Goal: Information Seeking & Learning: Find specific fact

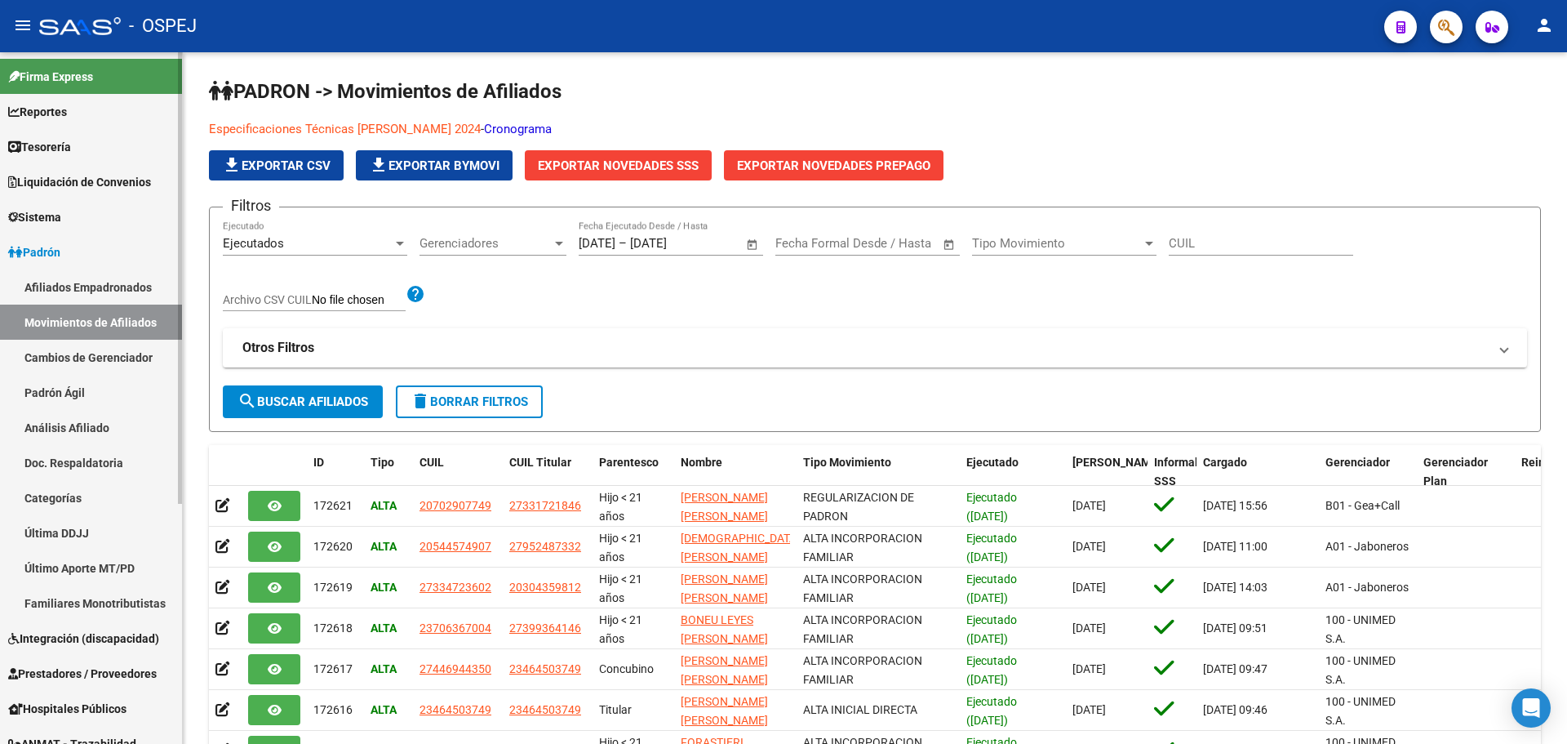
scroll to position [326, 0]
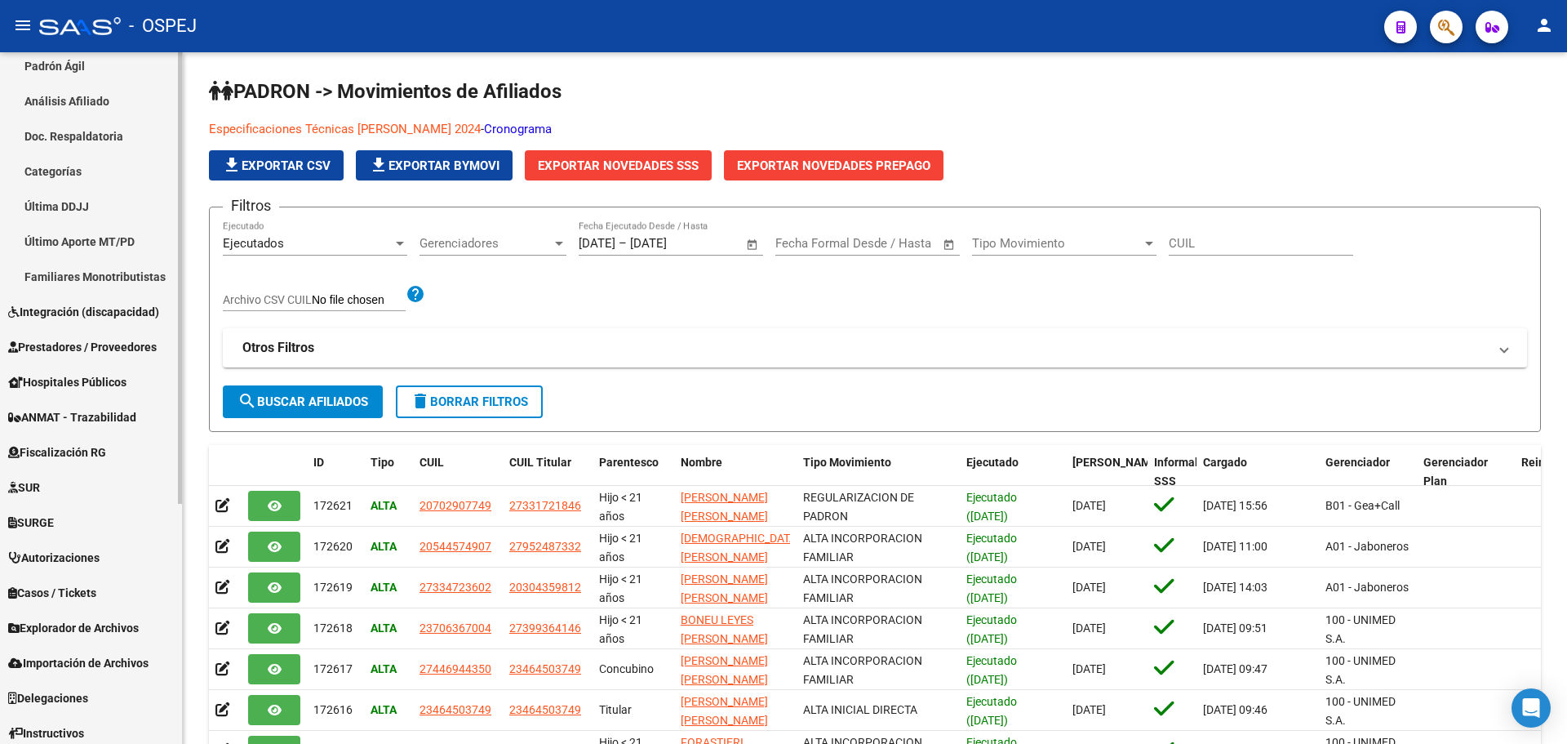
click at [115, 344] on span "Prestadores / Proveedores" at bounding box center [82, 347] width 149 height 18
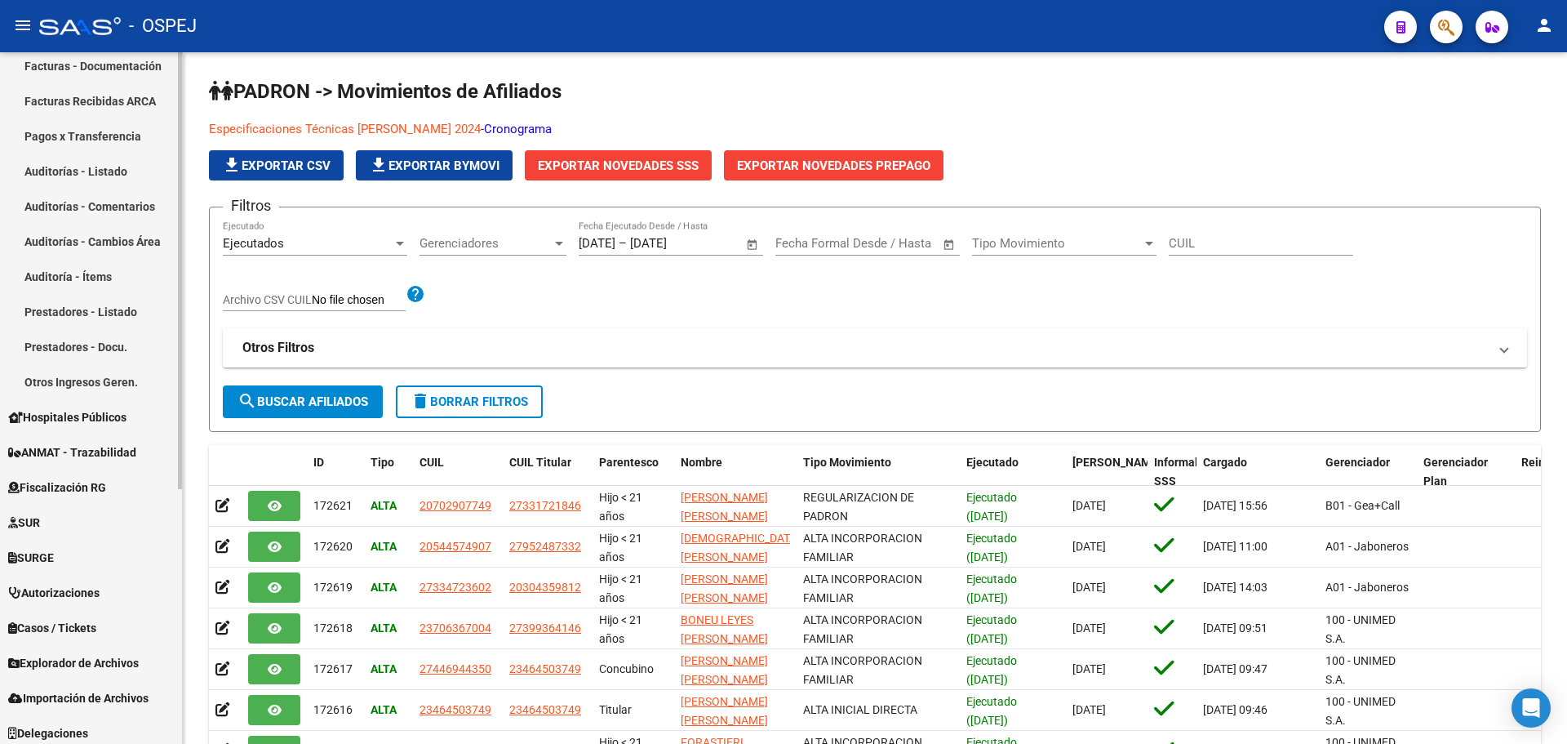
scroll to position [163, 0]
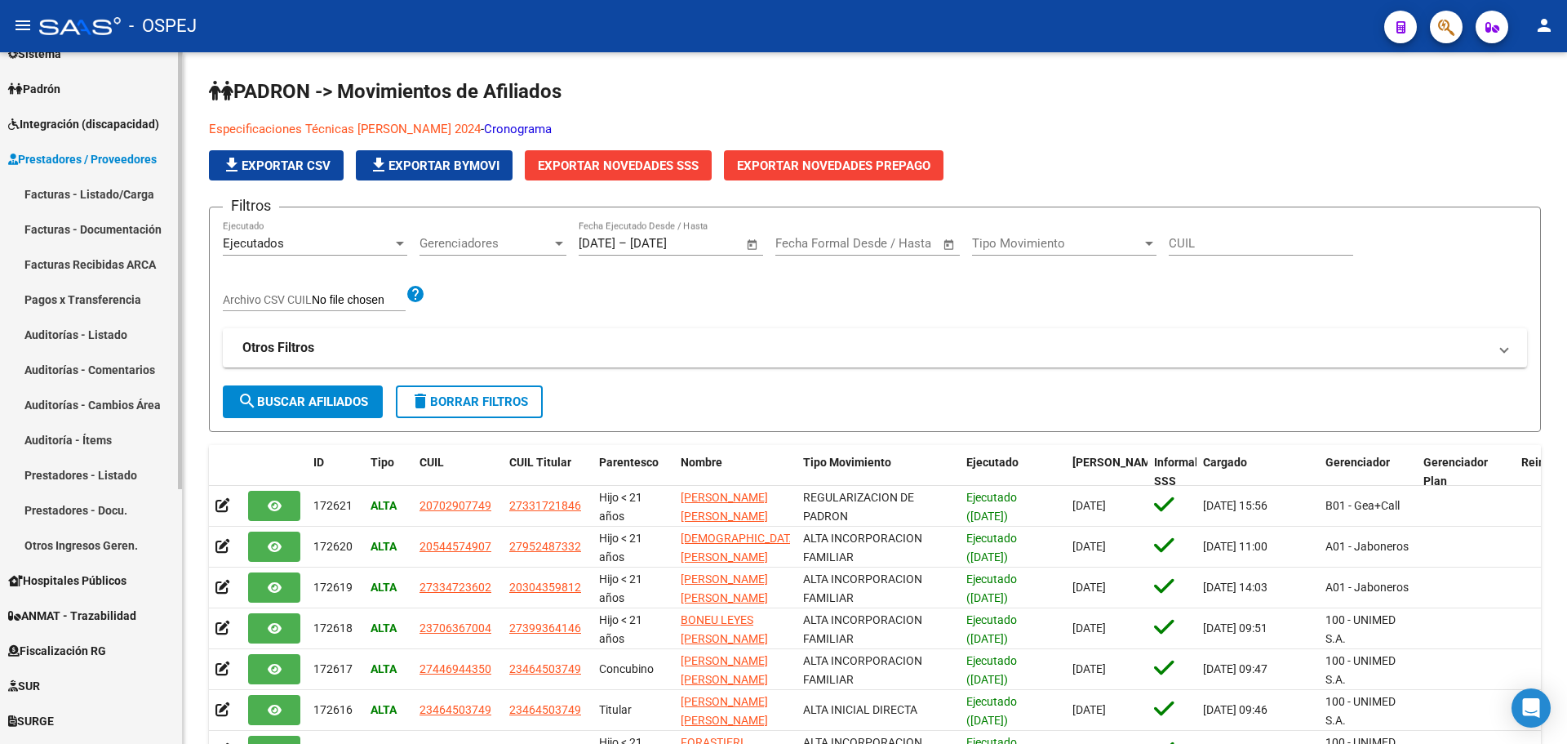
click at [113, 193] on link "Facturas - Listado/Carga" at bounding box center [91, 193] width 182 height 35
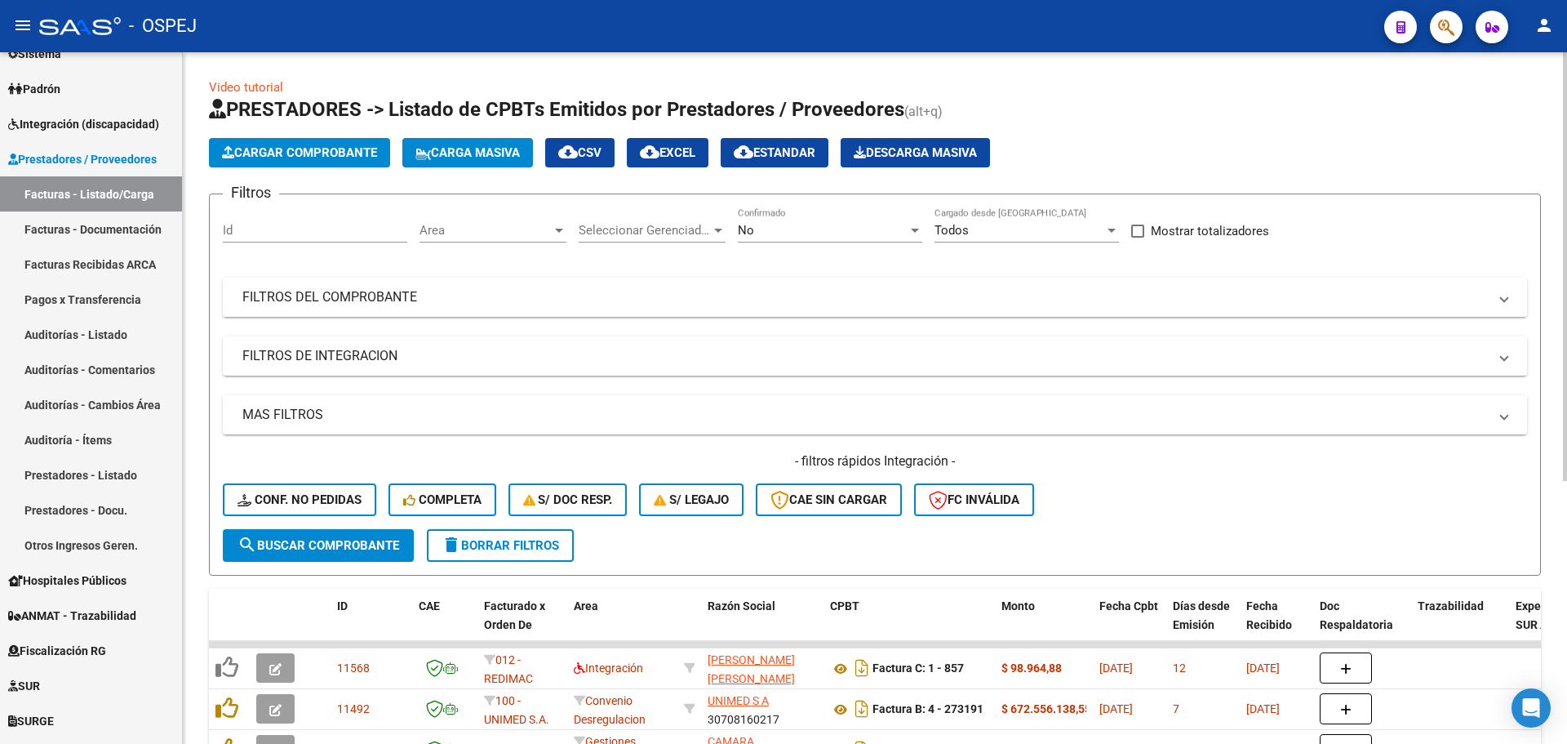
click at [606, 298] on mat-panel-title "FILTROS DEL COMPROBANTE" at bounding box center [865, 297] width 1246 height 18
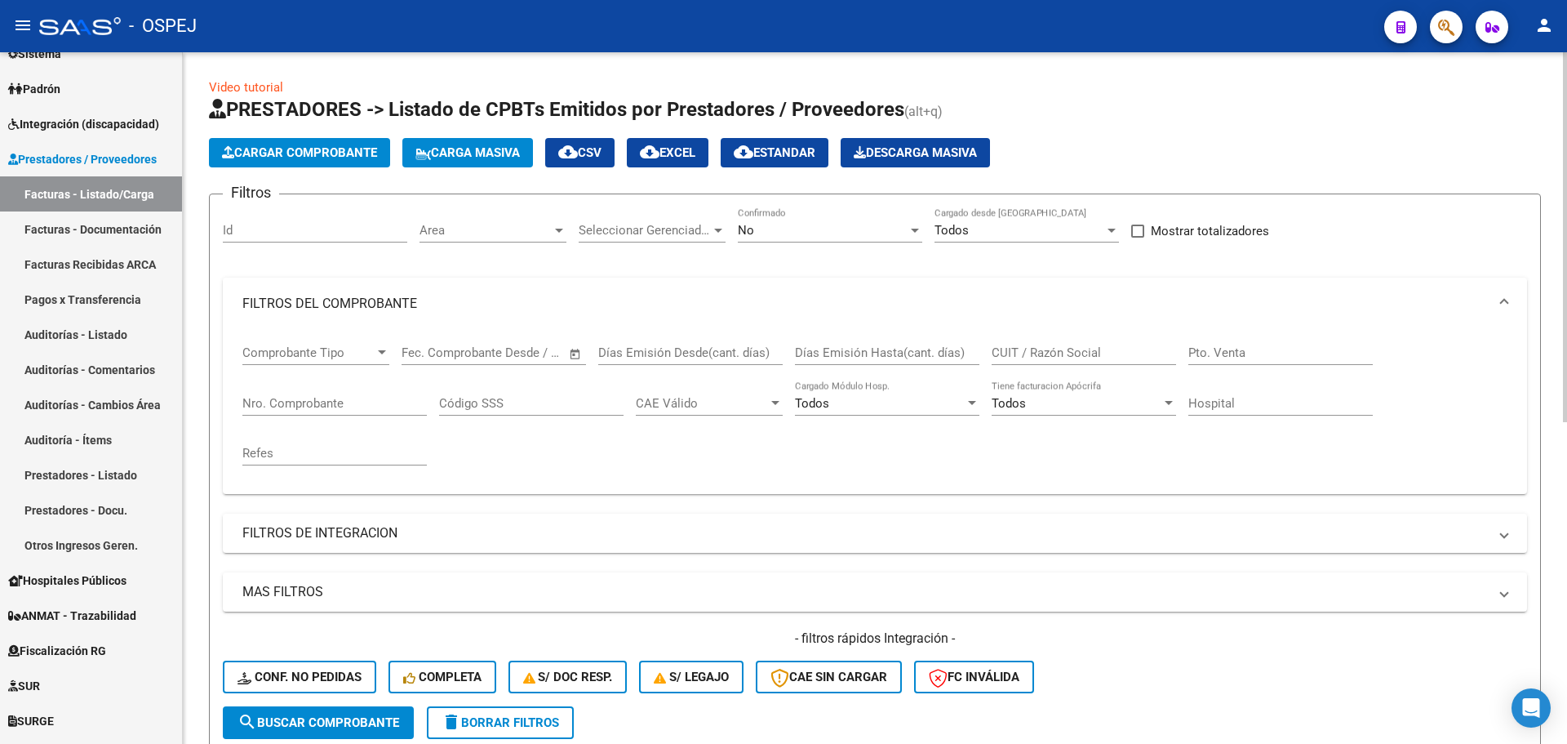
click at [375, 408] on input "Nro. Comprobante" at bounding box center [334, 403] width 184 height 15
click at [1122, 346] on input "CUIT / Razón Social" at bounding box center [1084, 352] width 184 height 15
paste input "30672338855"
type input "30672338855"
click at [350, 720] on span "search Buscar Comprobante" at bounding box center [319, 722] width 162 height 15
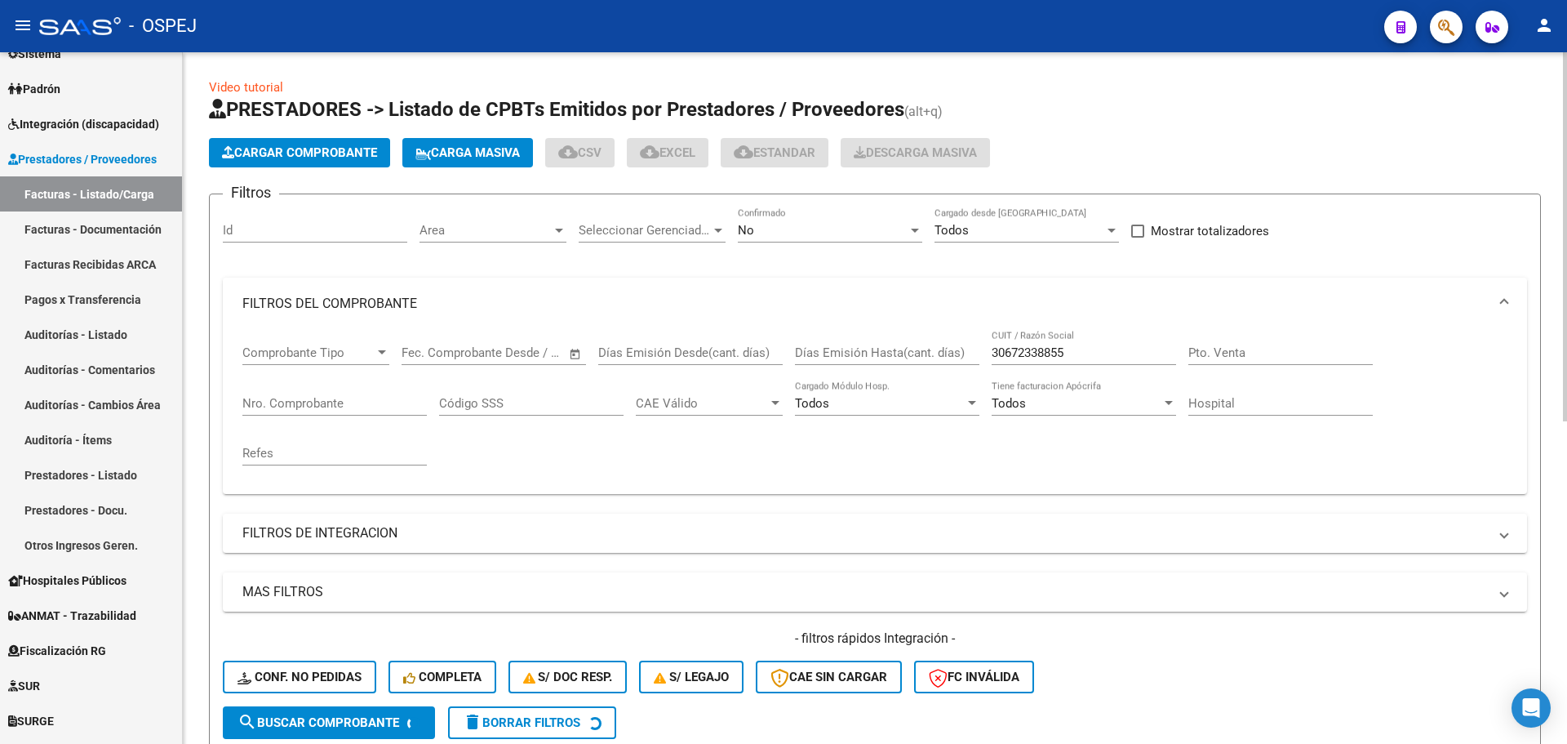
click at [802, 226] on div "No" at bounding box center [823, 230] width 170 height 15
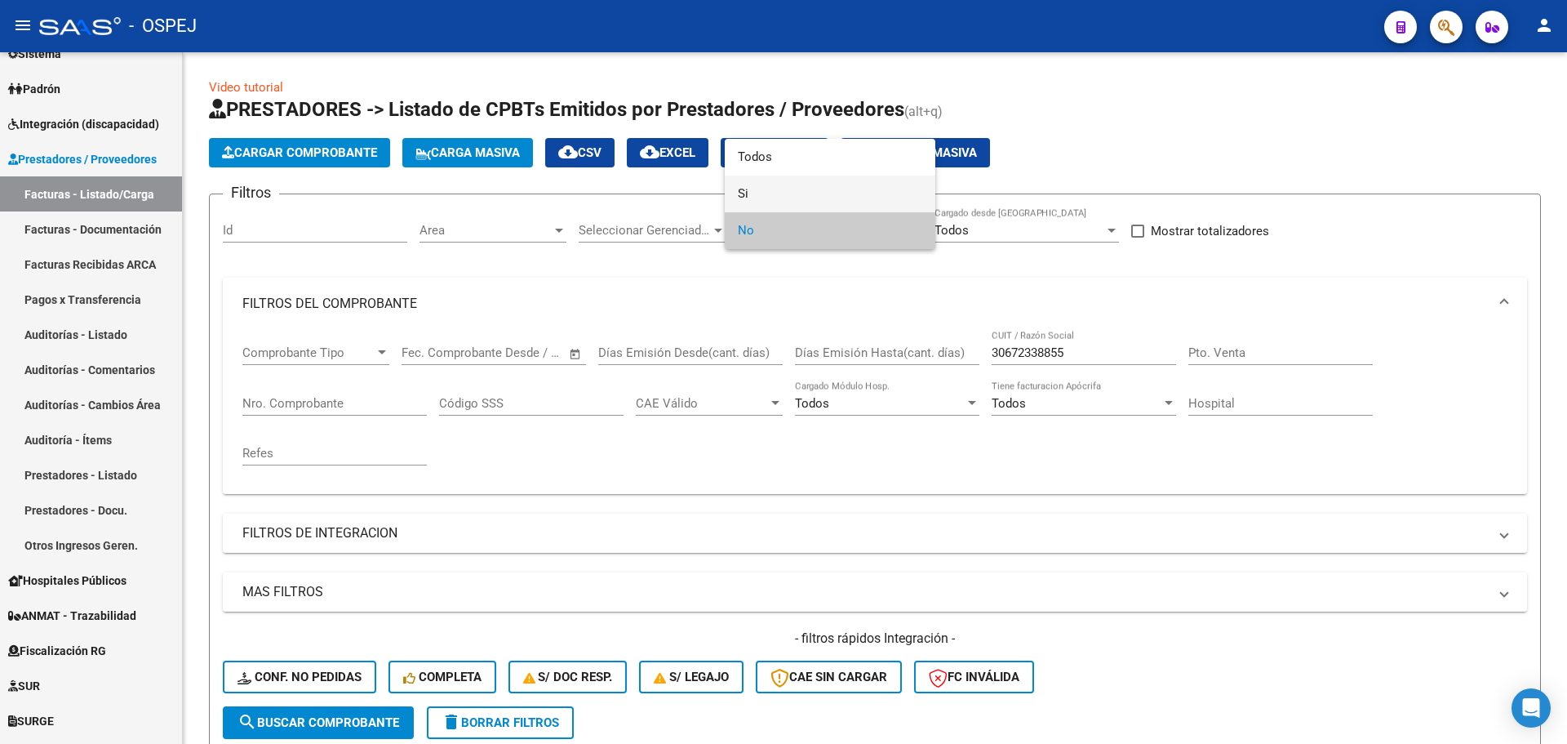
click at [820, 191] on span "Si" at bounding box center [830, 193] width 184 height 37
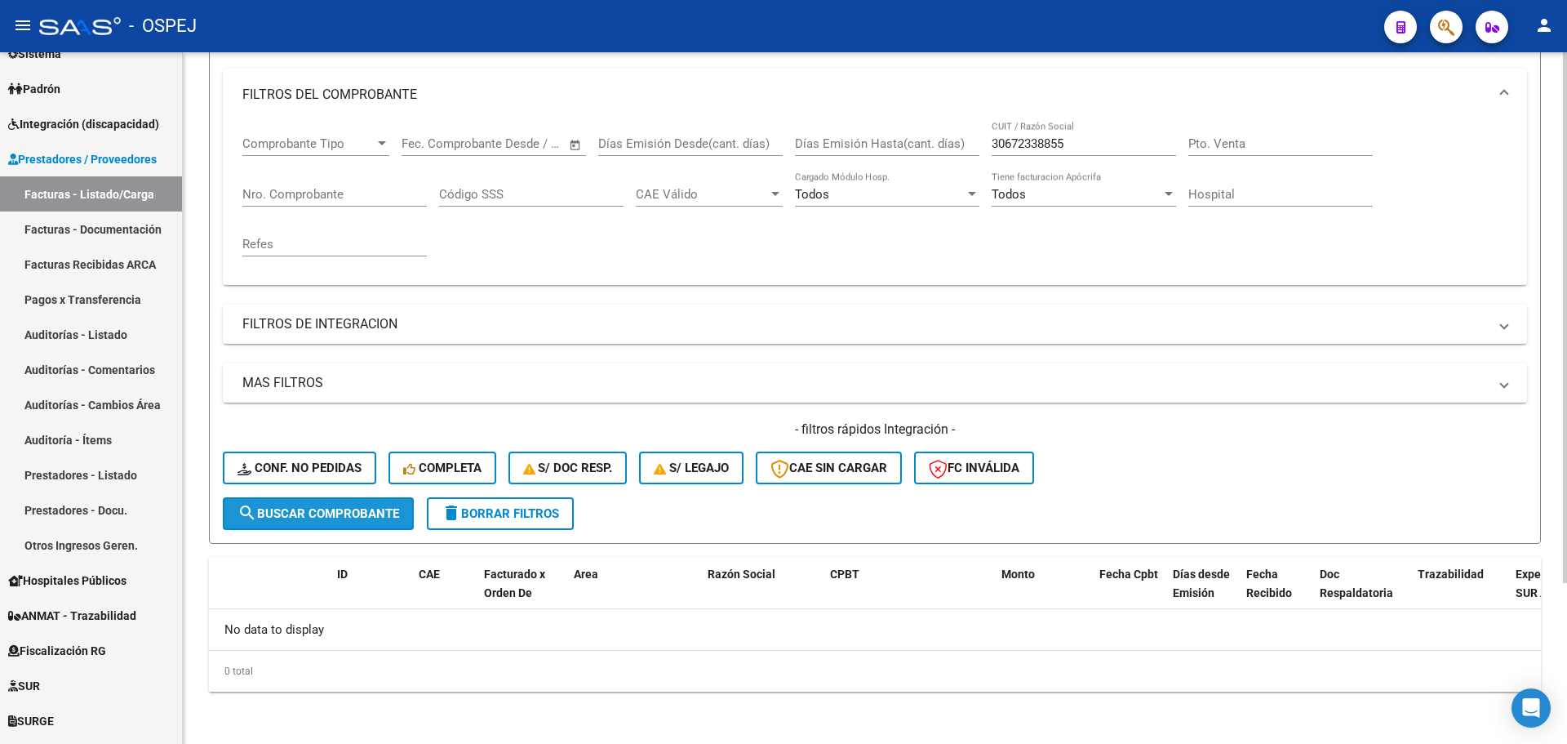
drag, startPoint x: 381, startPoint y: 517, endPoint x: 413, endPoint y: 537, distance: 37.8
click at [382, 516] on span "search Buscar Comprobante" at bounding box center [319, 513] width 162 height 15
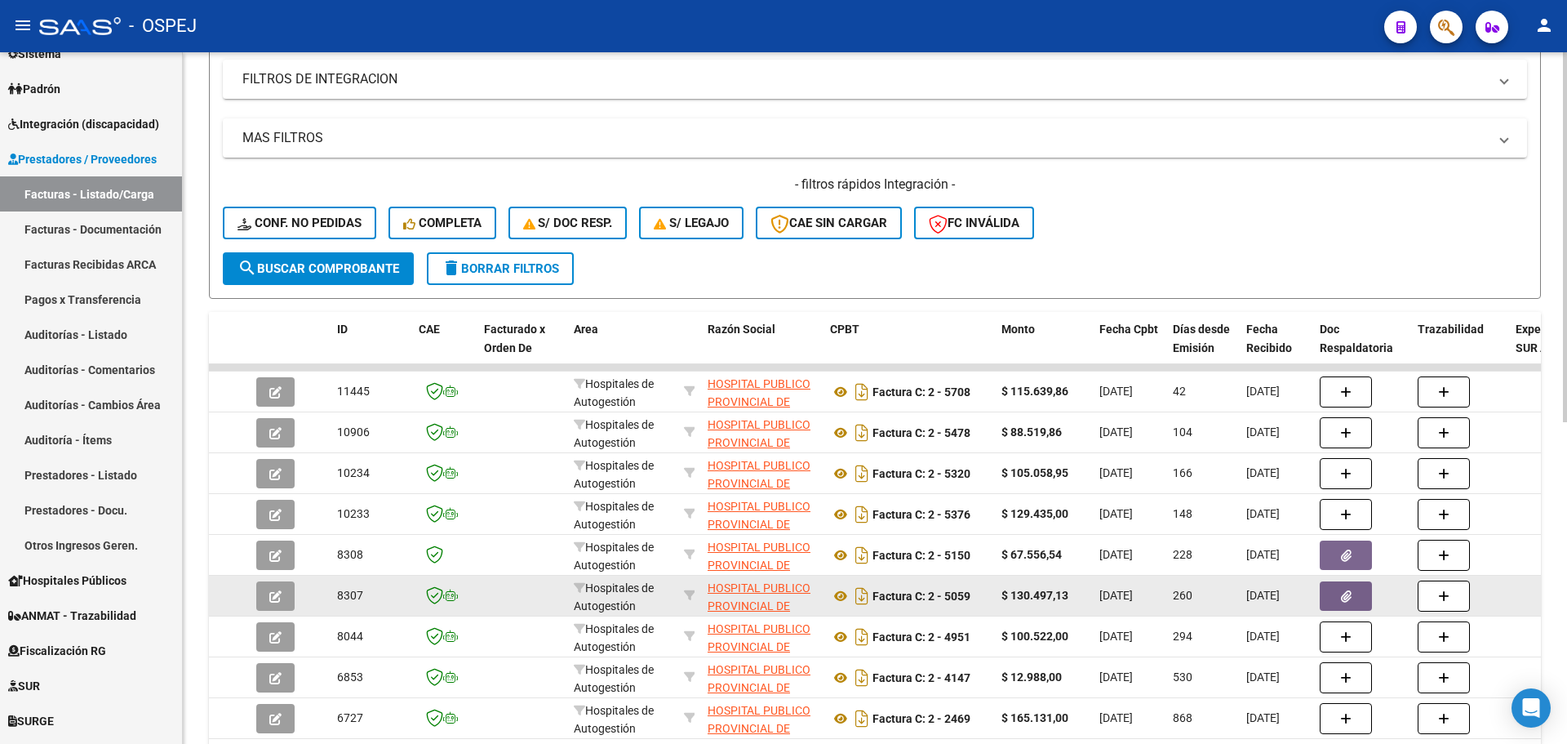
scroll to position [601, 0]
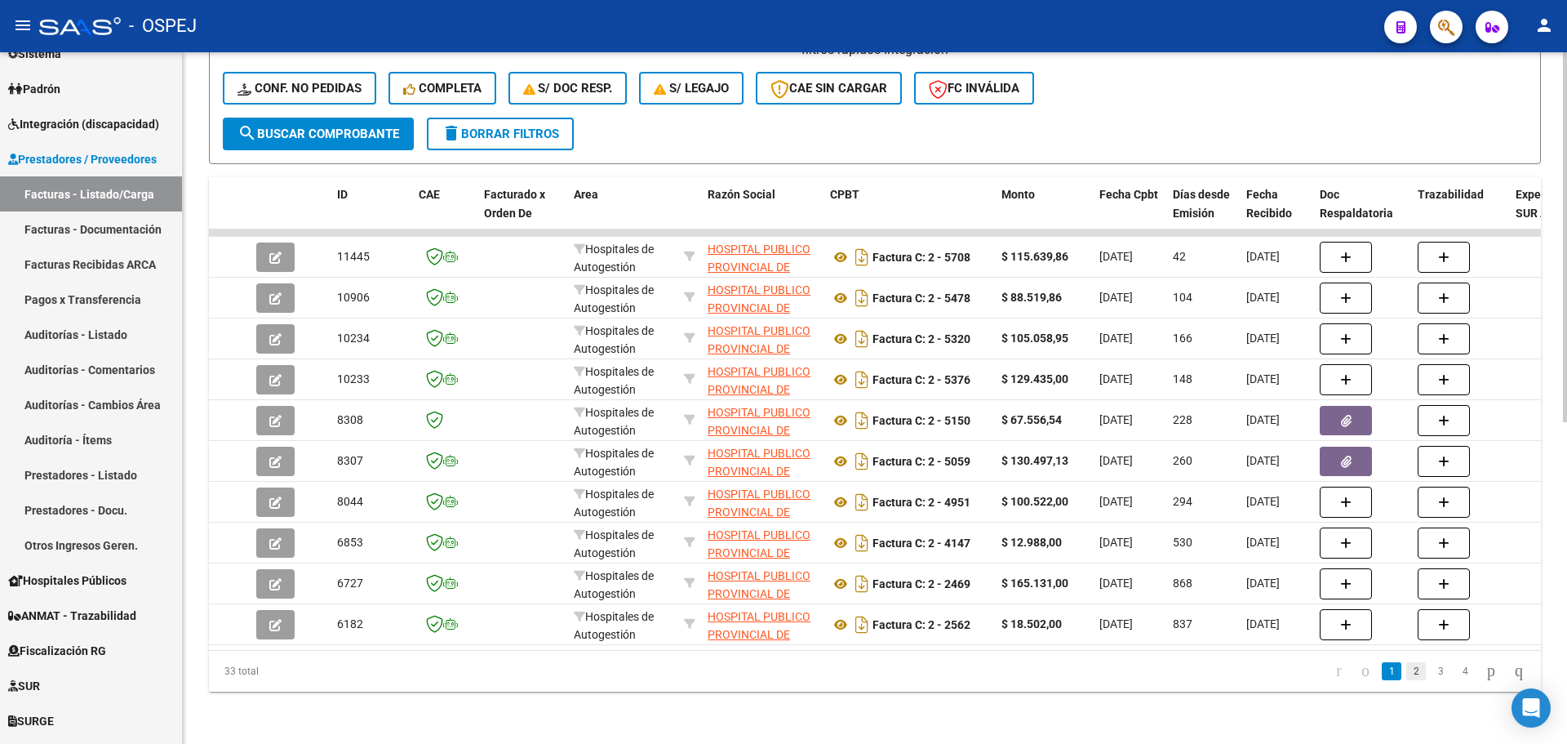
click at [1406, 670] on link "2" at bounding box center [1416, 671] width 20 height 18
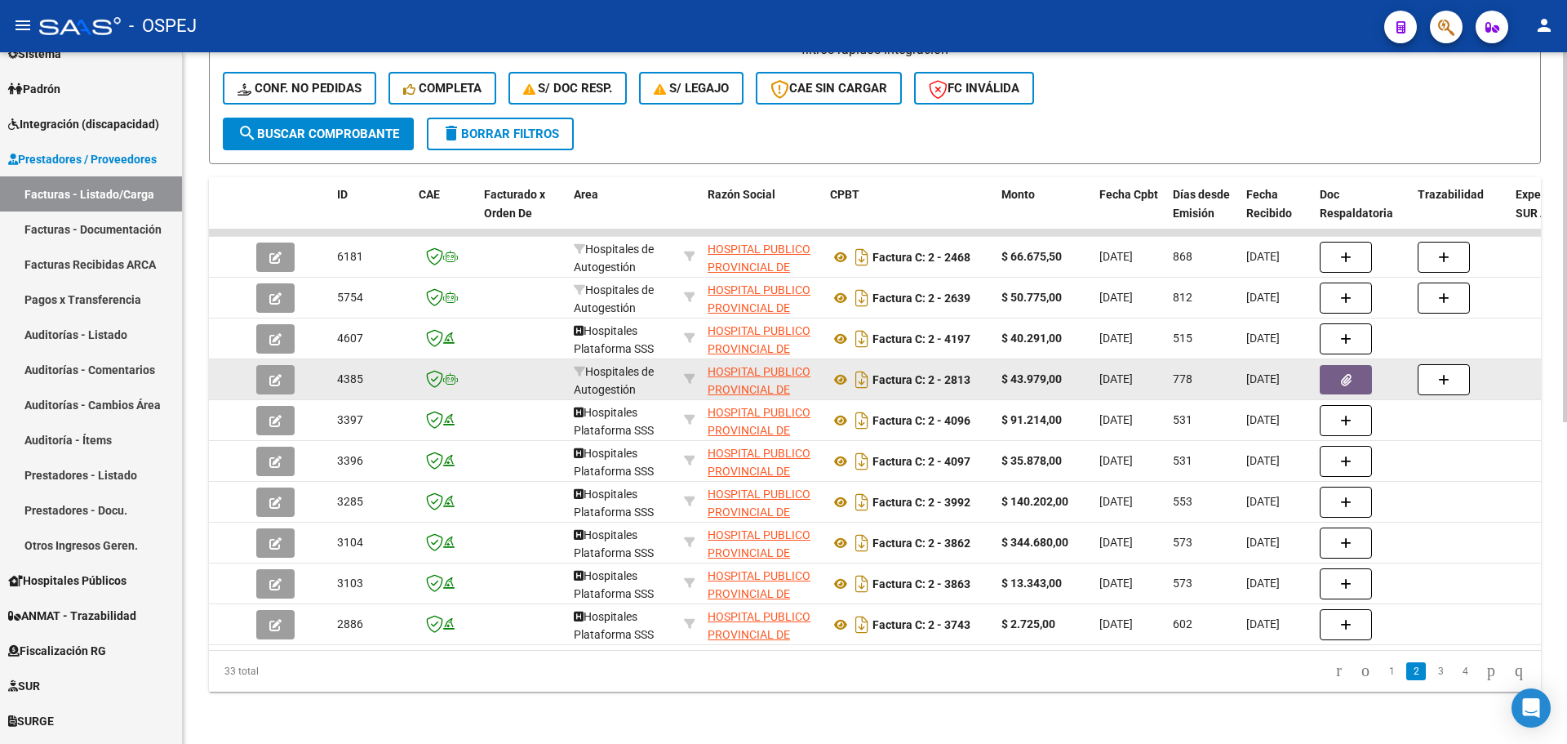
click at [1058, 372] on strong "$ 43.979,00" at bounding box center [1031, 378] width 60 height 13
drag, startPoint x: 877, startPoint y: 366, endPoint x: 1072, endPoint y: 373, distance: 194.4
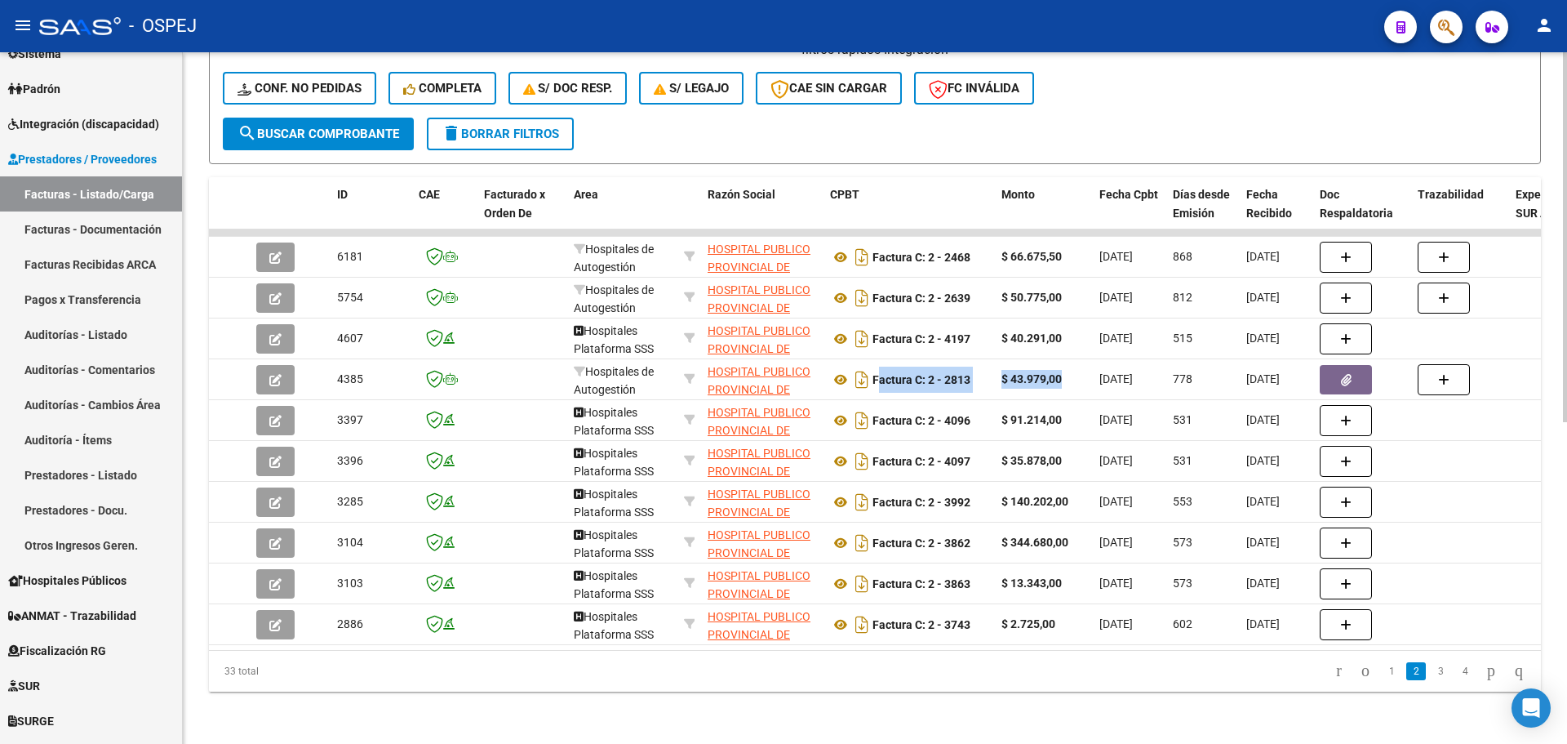
copy div "Factura C: 2 - 2813 $ 43.979,00"
click at [1446, 15] on span "button" at bounding box center [1446, 27] width 16 height 33
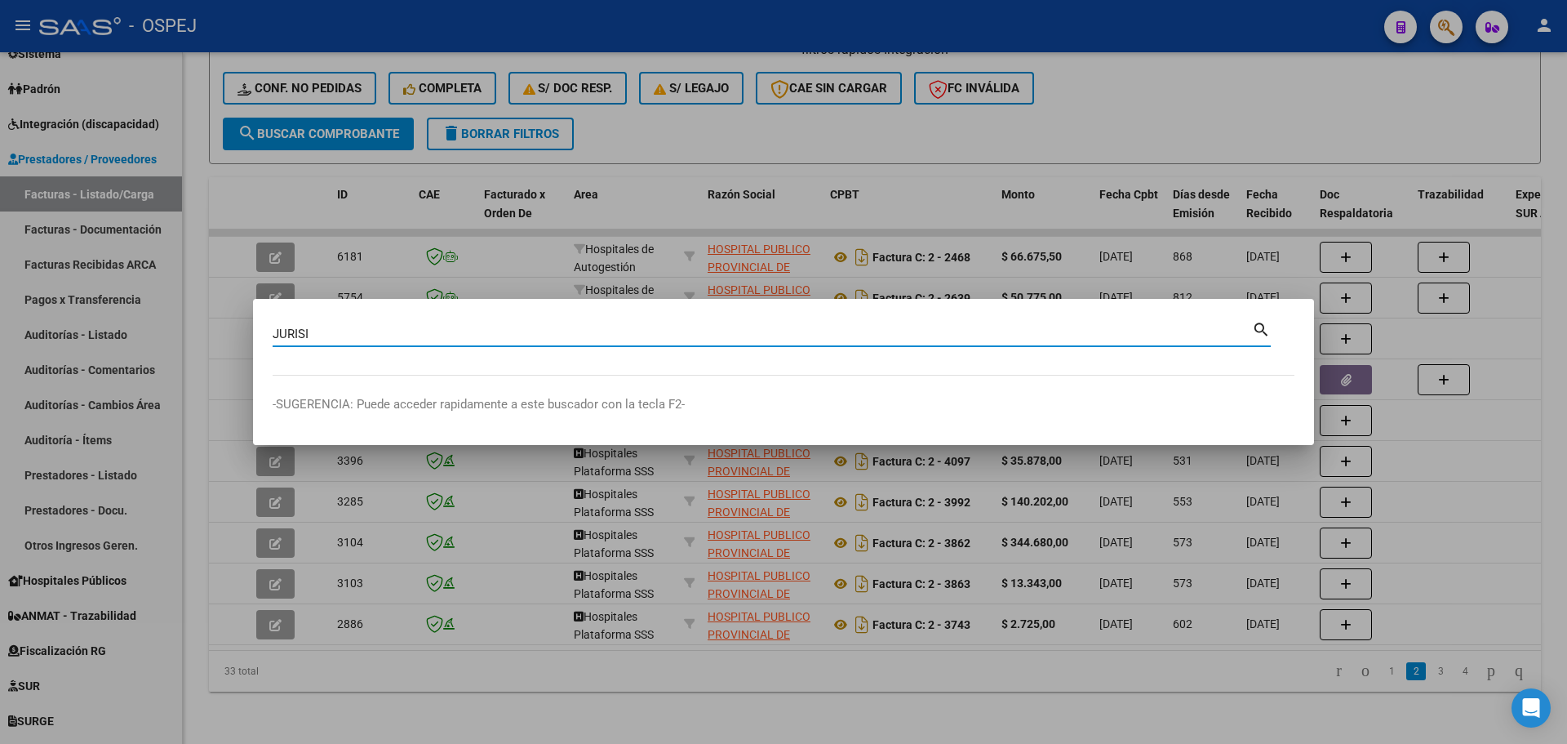
type input "JURISI"
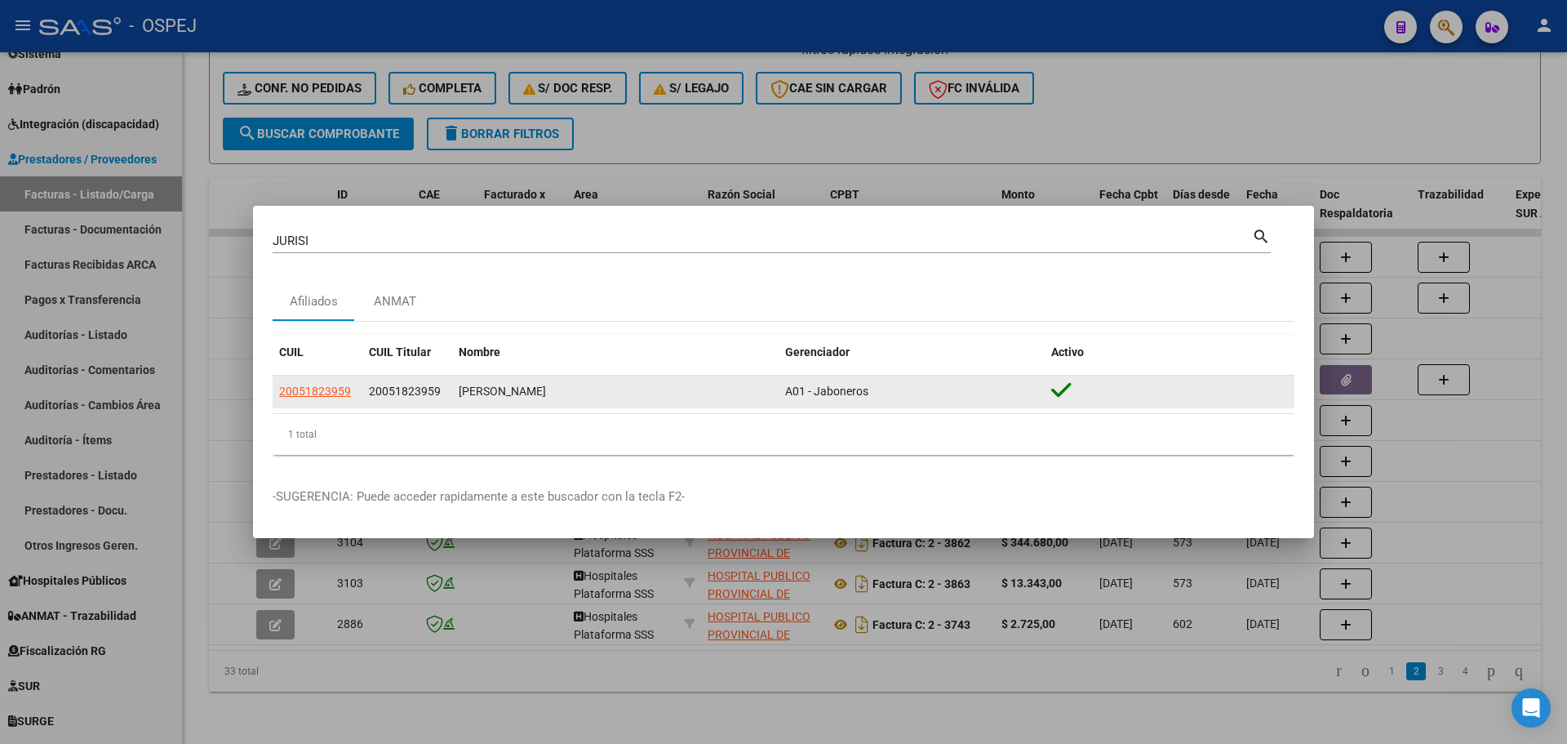
drag, startPoint x: 343, startPoint y: 390, endPoint x: 328, endPoint y: 384, distance: 15.8
click at [328, 384] on span "20051823959" at bounding box center [315, 390] width 72 height 13
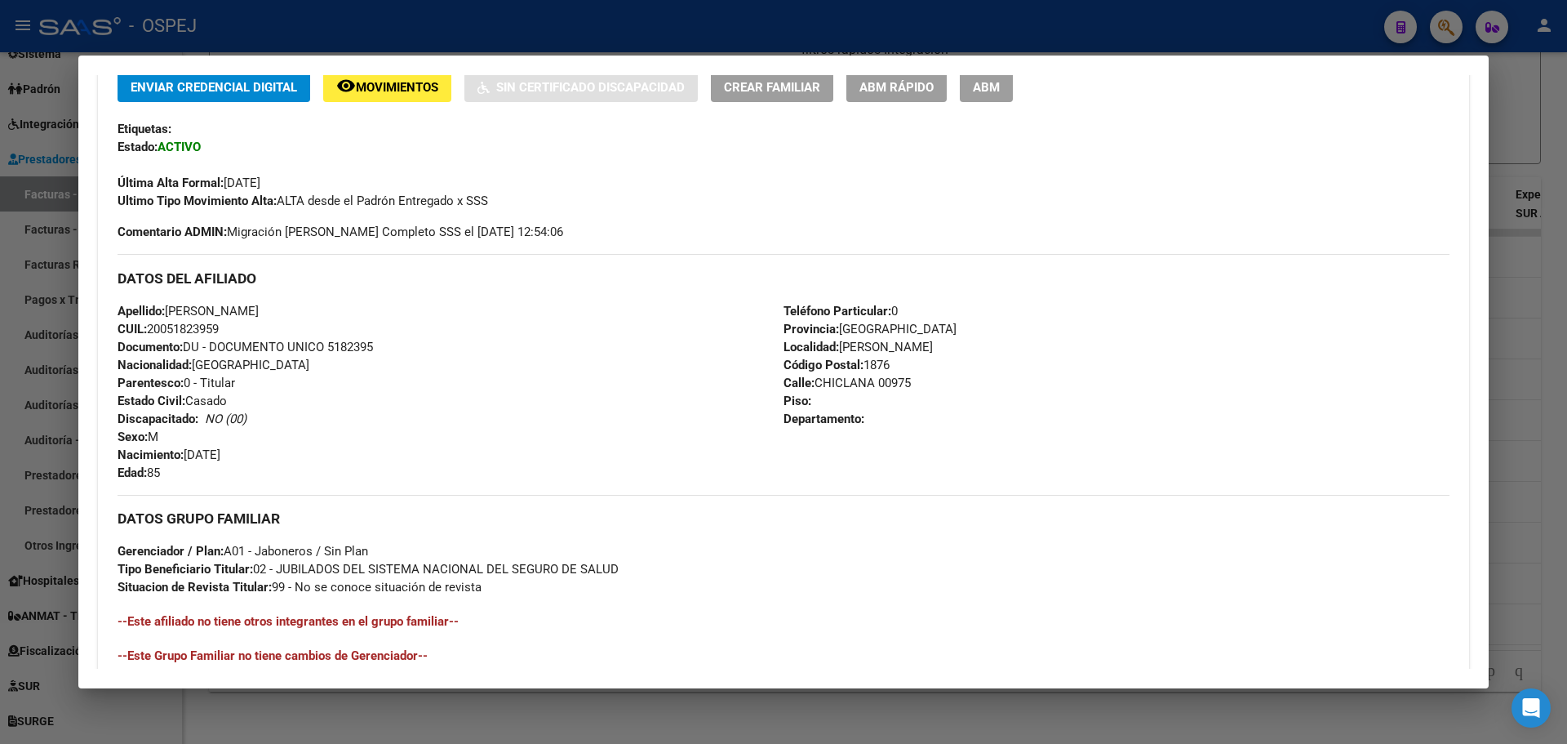
scroll to position [628, 0]
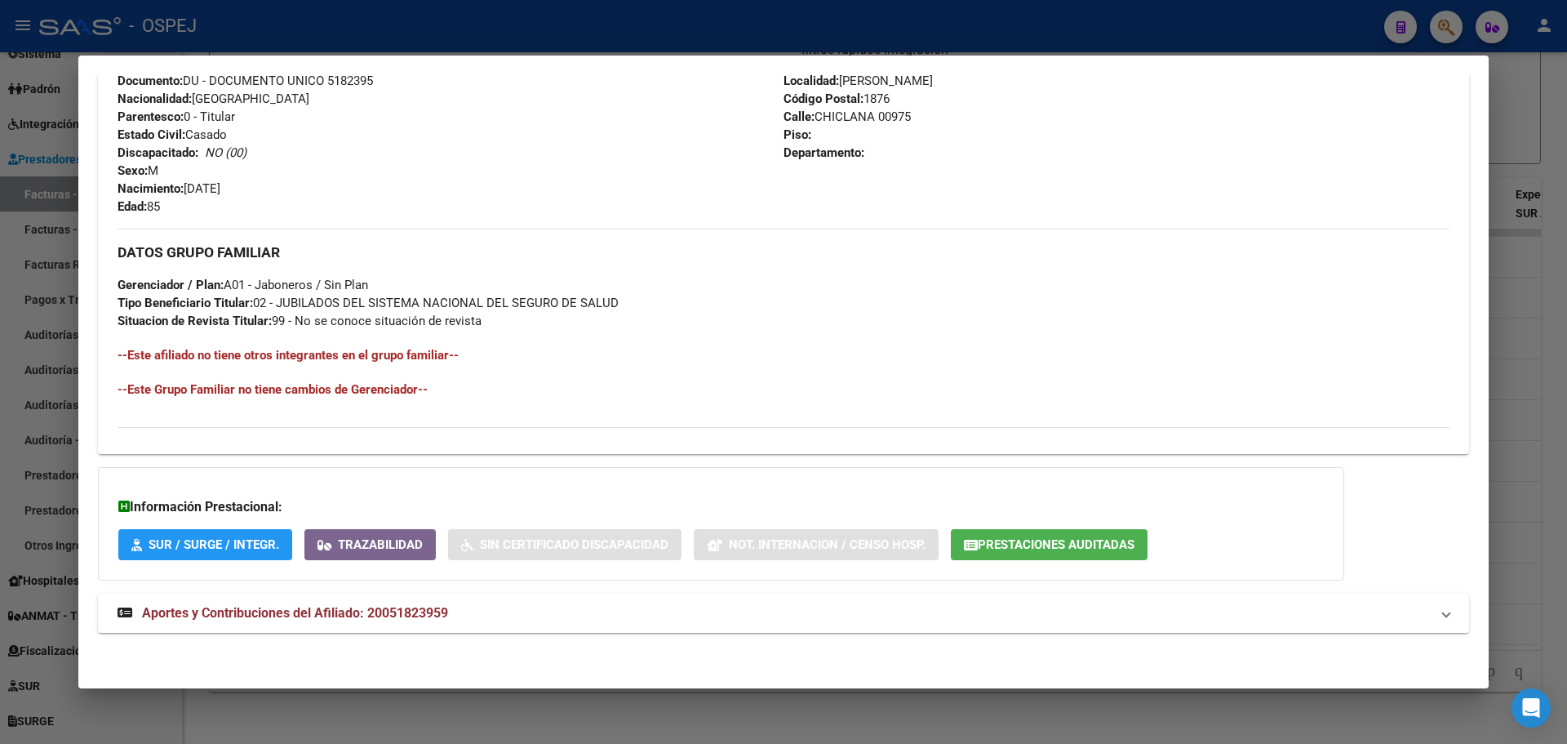
drag, startPoint x: 573, startPoint y: 619, endPoint x: 832, endPoint y: 513, distance: 279.7
click at [574, 618] on mat-panel-title "Aportes y Contribuciones del Afiliado: 20051823959" at bounding box center [774, 613] width 1312 height 20
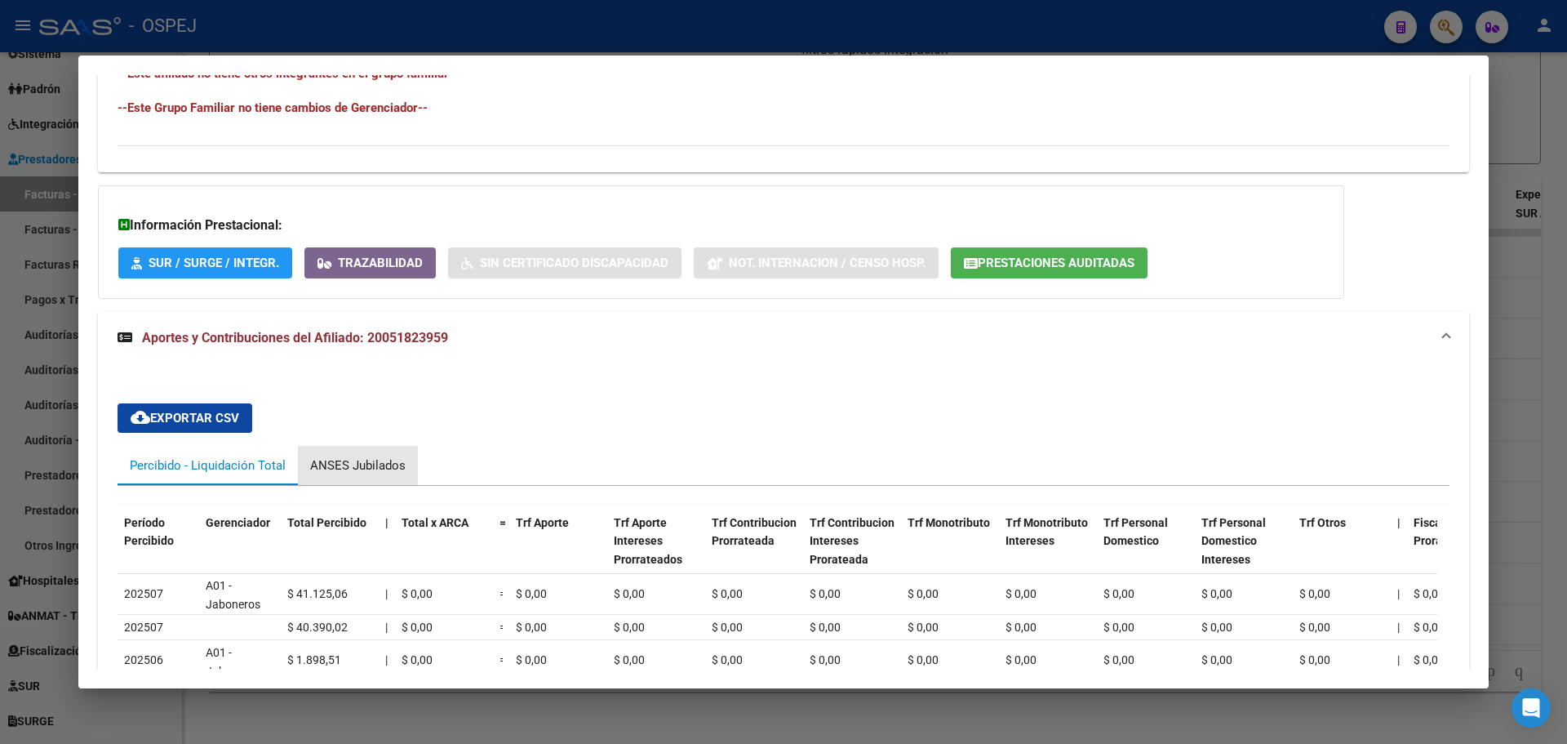
click at [314, 463] on div "ANSES Jubilados" at bounding box center [357, 465] width 95 height 18
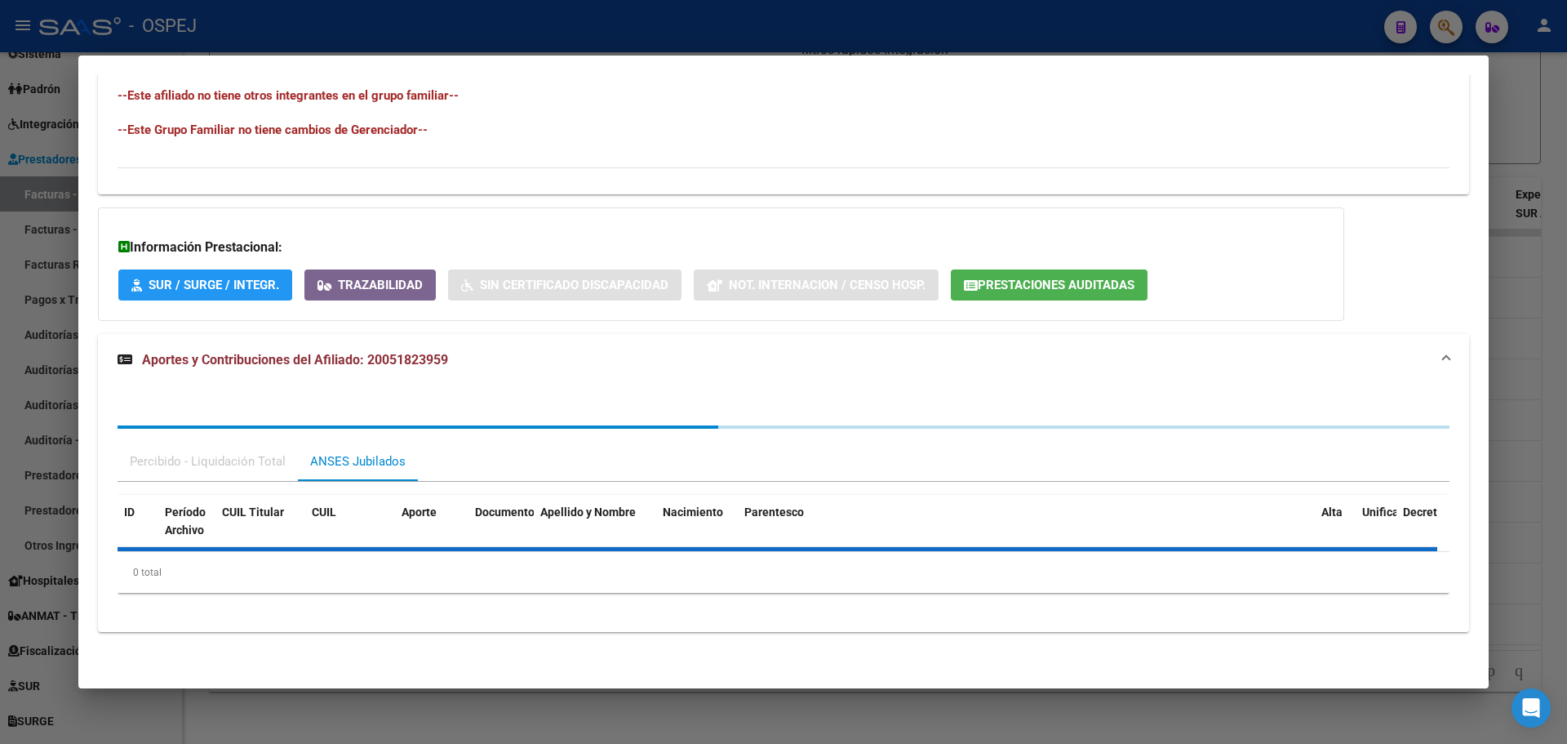
scroll to position [887, 0]
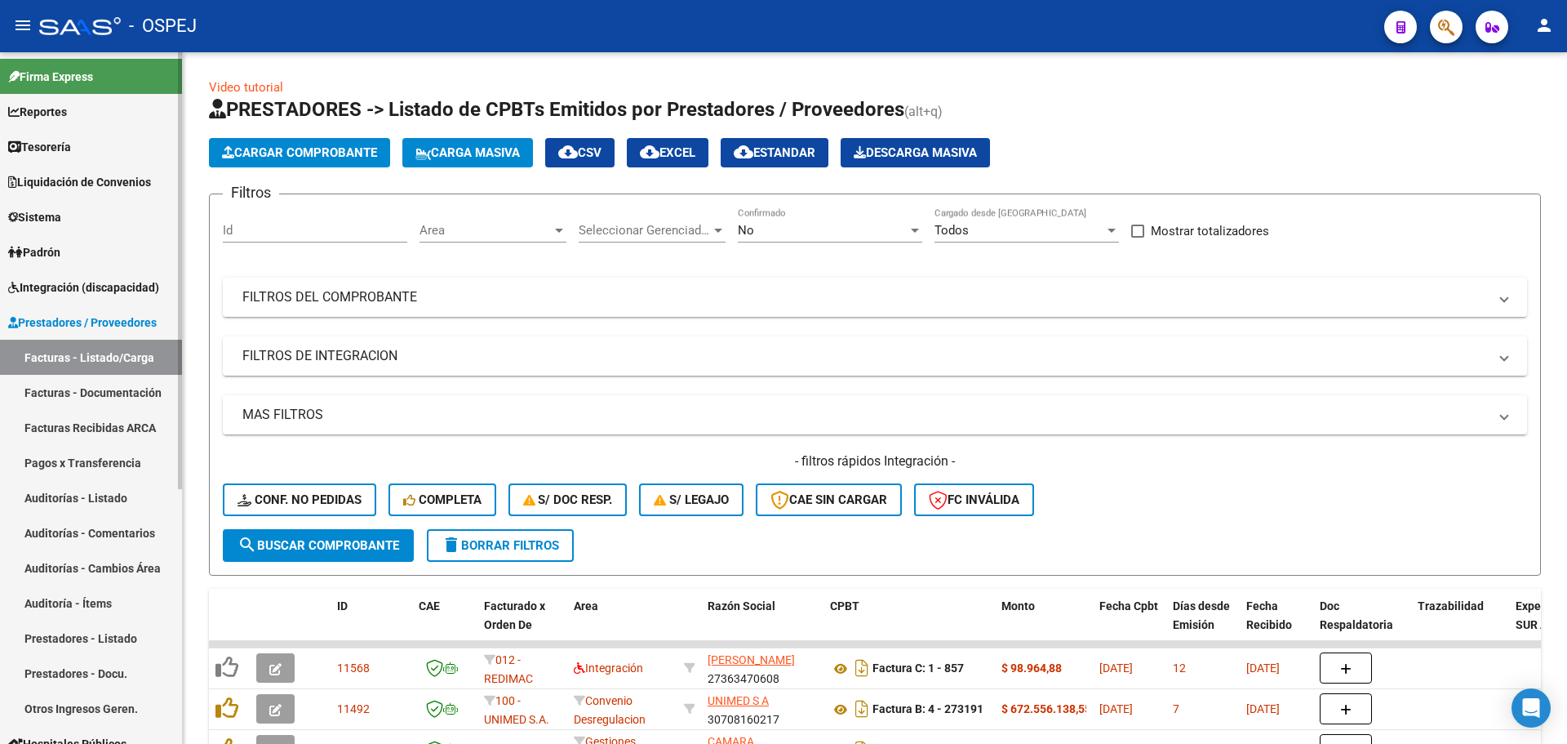
click at [113, 472] on link "Pagos x Transferencia" at bounding box center [91, 462] width 182 height 35
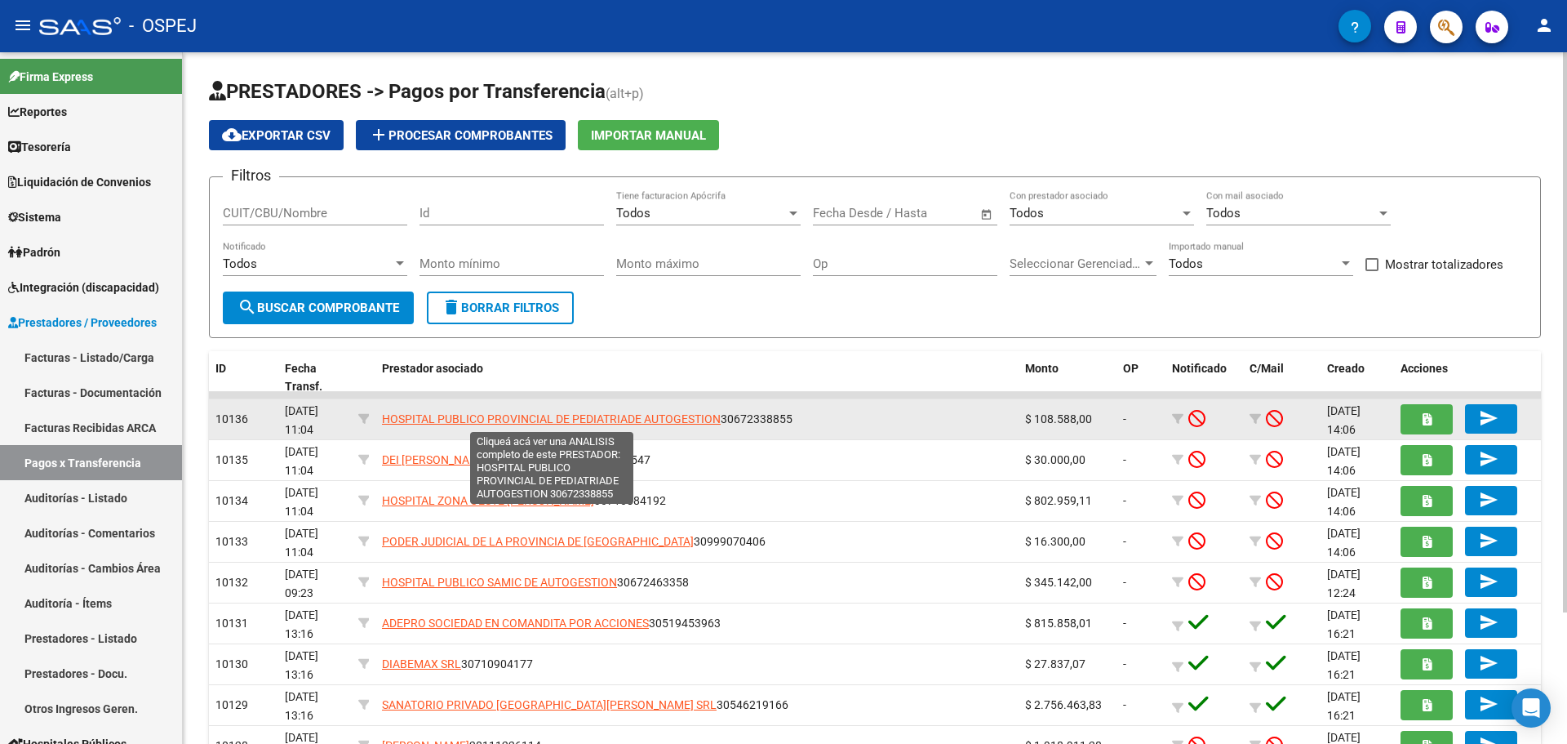
click at [442, 420] on span "HOSPITAL PUBLICO PROVINCIAL DE PEDIATRIADE AUTOGESTION" at bounding box center [551, 418] width 339 height 13
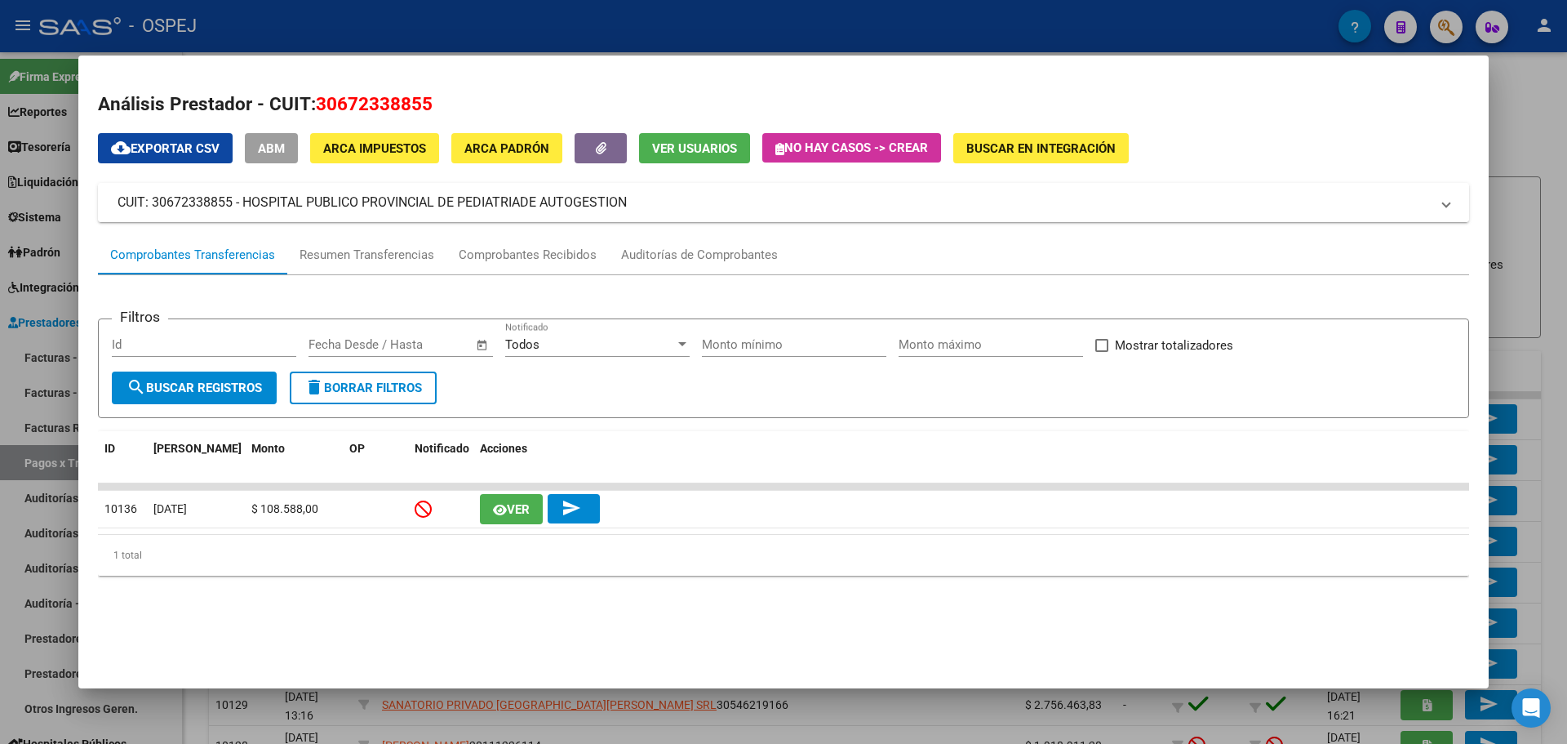
drag, startPoint x: 651, startPoint y: 200, endPoint x: 114, endPoint y: 211, distance: 537.2
click at [114, 211] on mat-expansion-panel-header "CUIT: 30672338855 - HOSPITAL PUBLICO PROVINCIAL DE PEDIATRIADE AUTOGESTION" at bounding box center [783, 202] width 1371 height 39
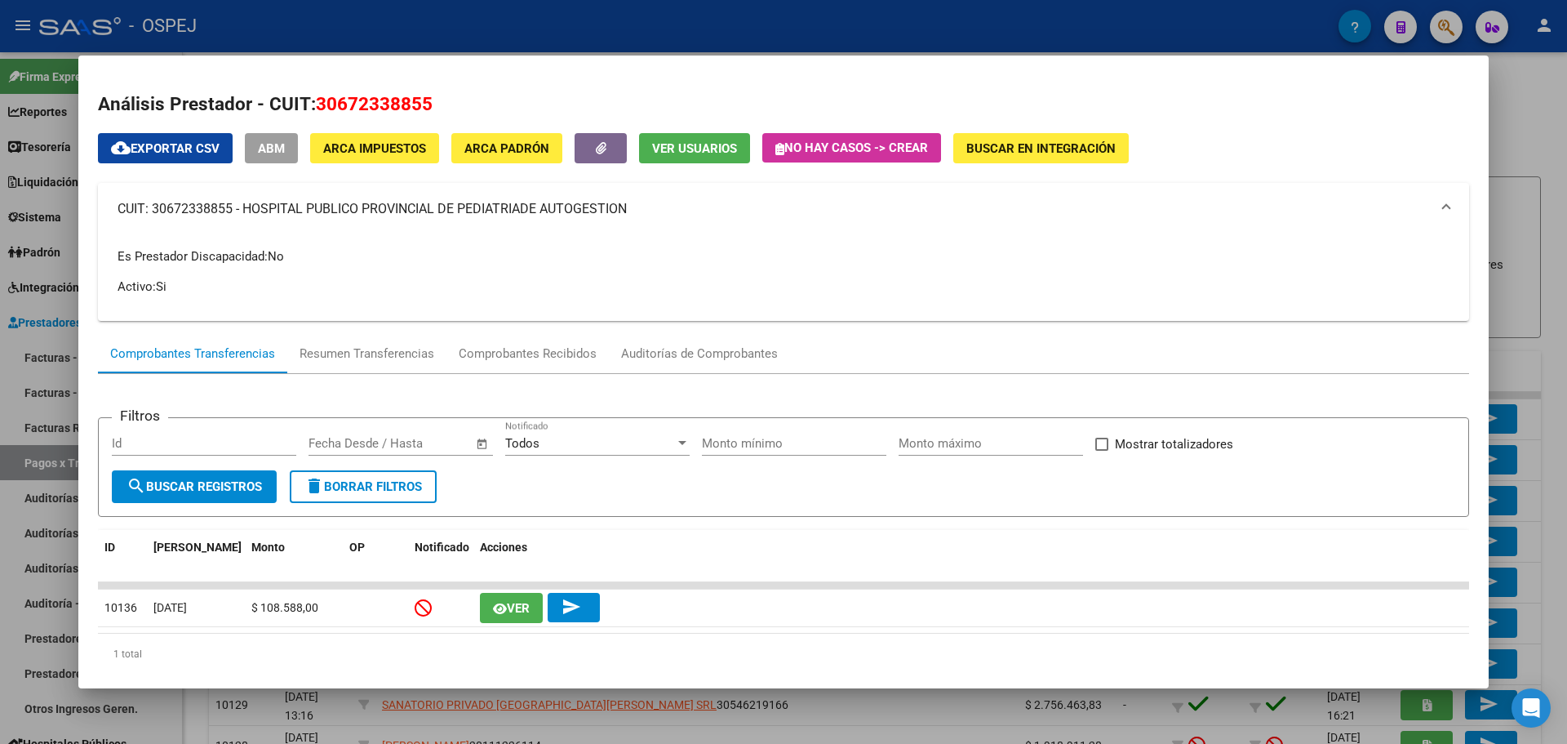
copy mat-panel-title "CUIT: 30672338855 - HOSPITAL PUBLICO PROVINCIAL DE PEDIATRIADE AUTOGESTION"
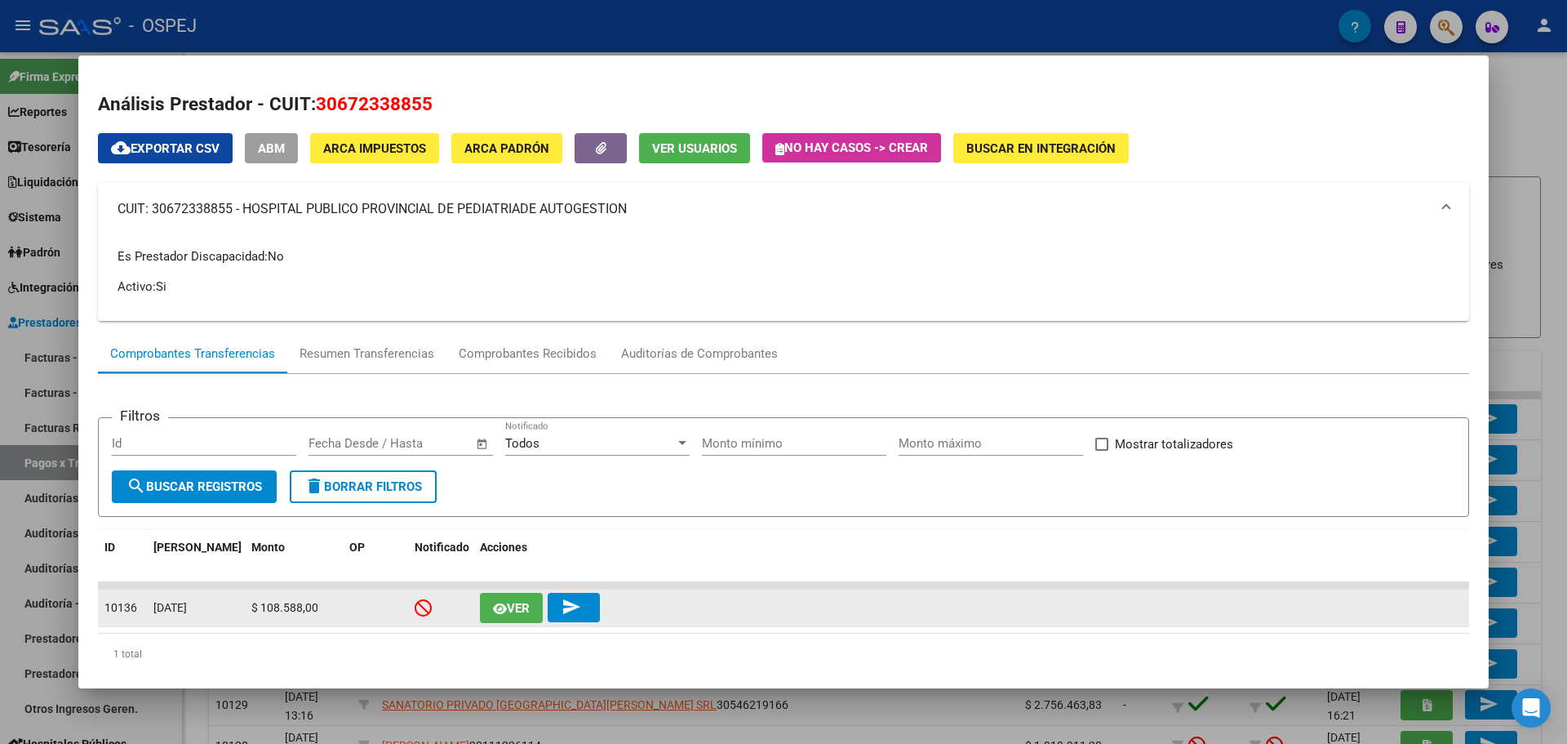
scroll to position [37, 0]
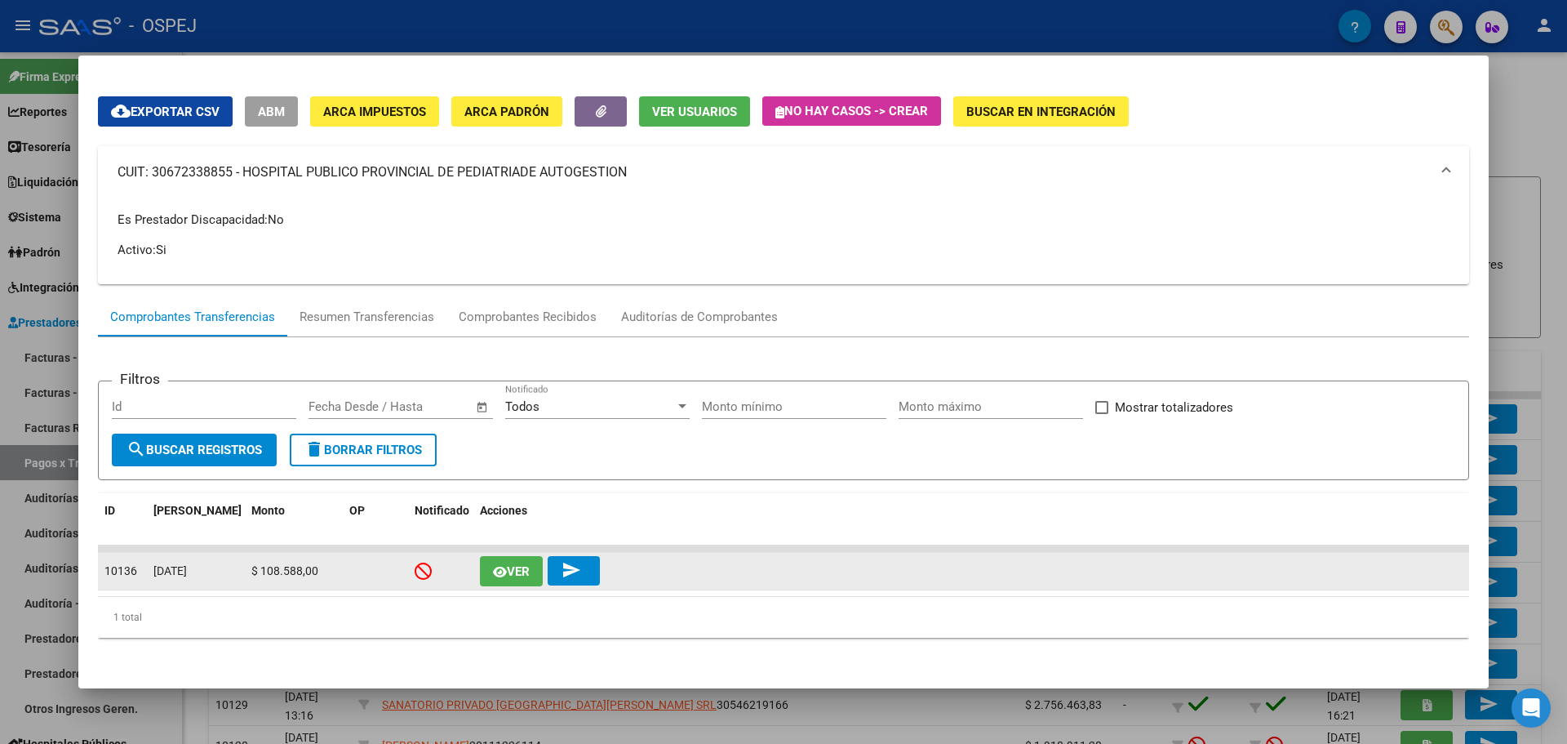
click at [300, 573] on span "$ 108.588,00" at bounding box center [284, 570] width 67 height 13
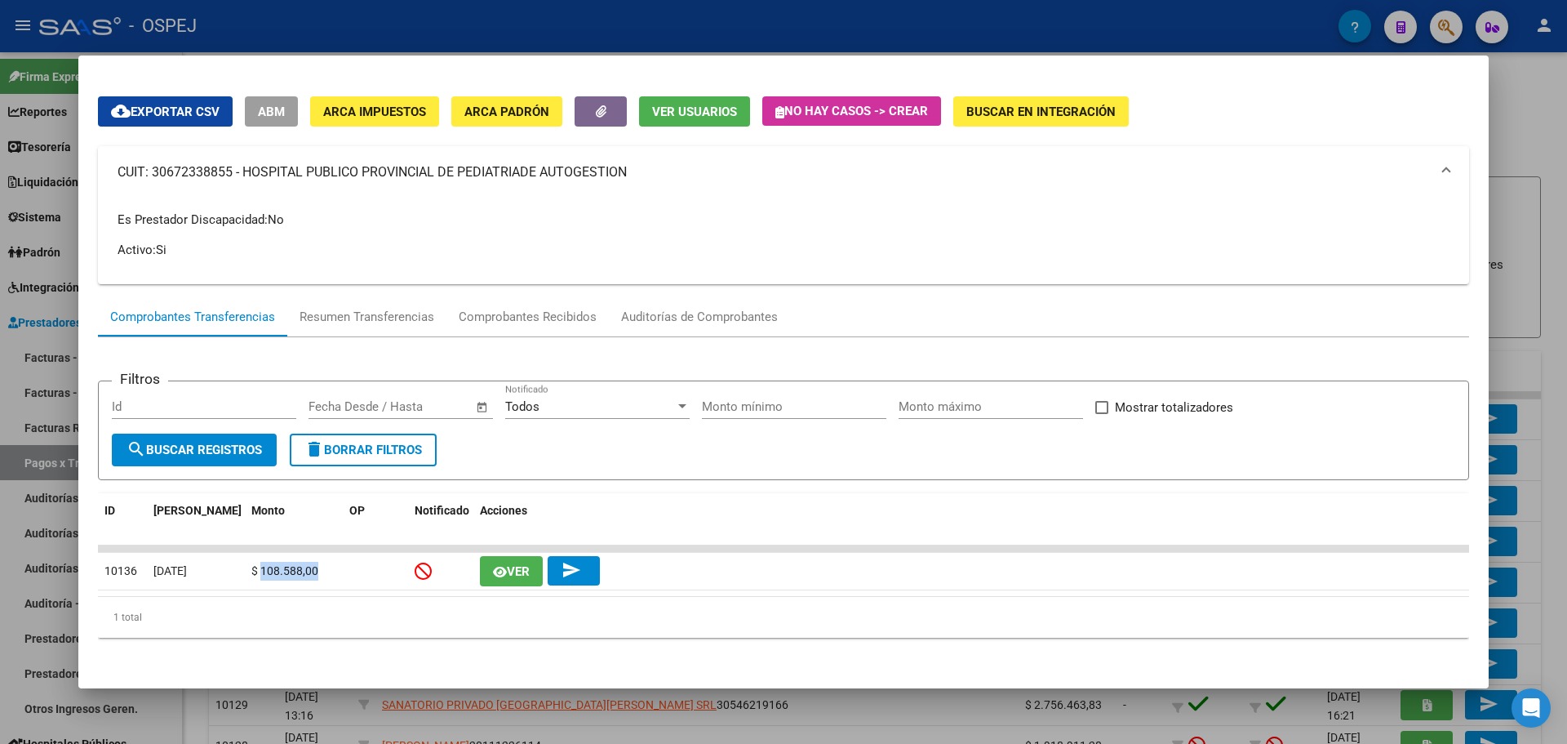
copy span "108.588,00"
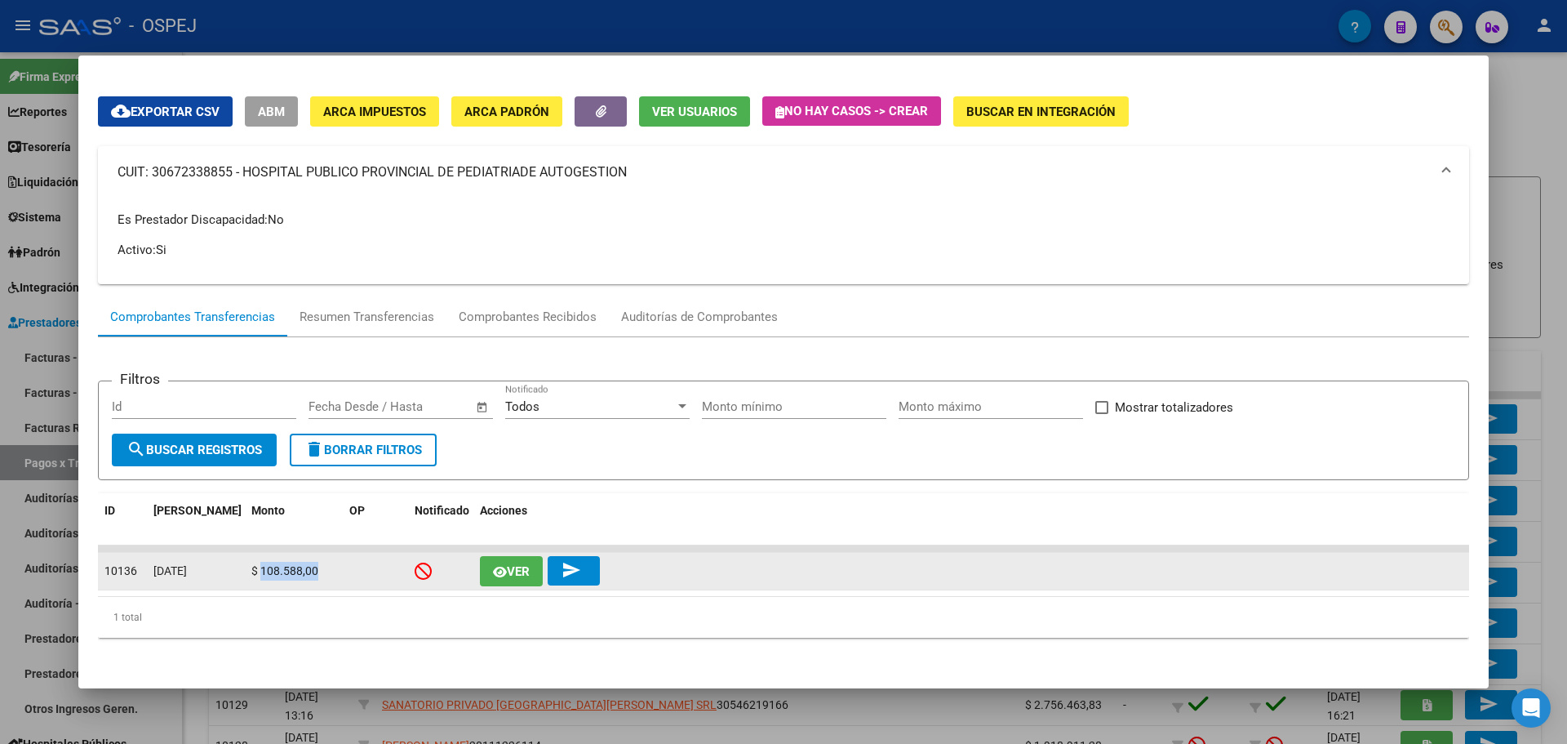
click at [519, 570] on span "Ver" at bounding box center [518, 571] width 23 height 15
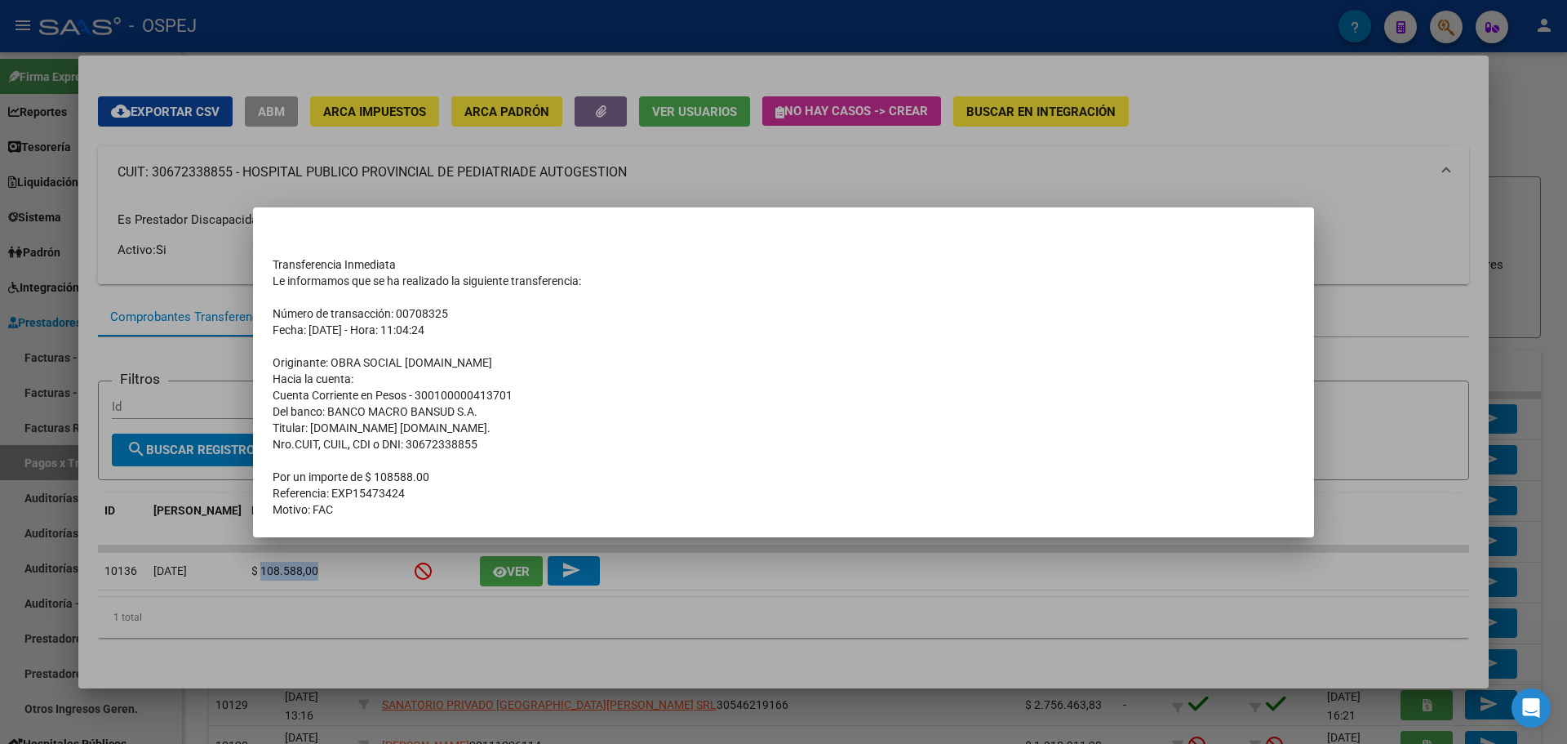
drag, startPoint x: 420, startPoint y: 491, endPoint x: 356, endPoint y: 495, distance: 63.8
click at [356, 495] on td "Referencia: EXP15473424" at bounding box center [784, 493] width 1022 height 16
click at [368, 487] on td "Referencia: EXP15473424" at bounding box center [784, 493] width 1022 height 16
drag, startPoint x: 331, startPoint y: 491, endPoint x: 441, endPoint y: 491, distance: 109.4
click at [441, 491] on td "Referencia: EXP15473424" at bounding box center [784, 493] width 1022 height 16
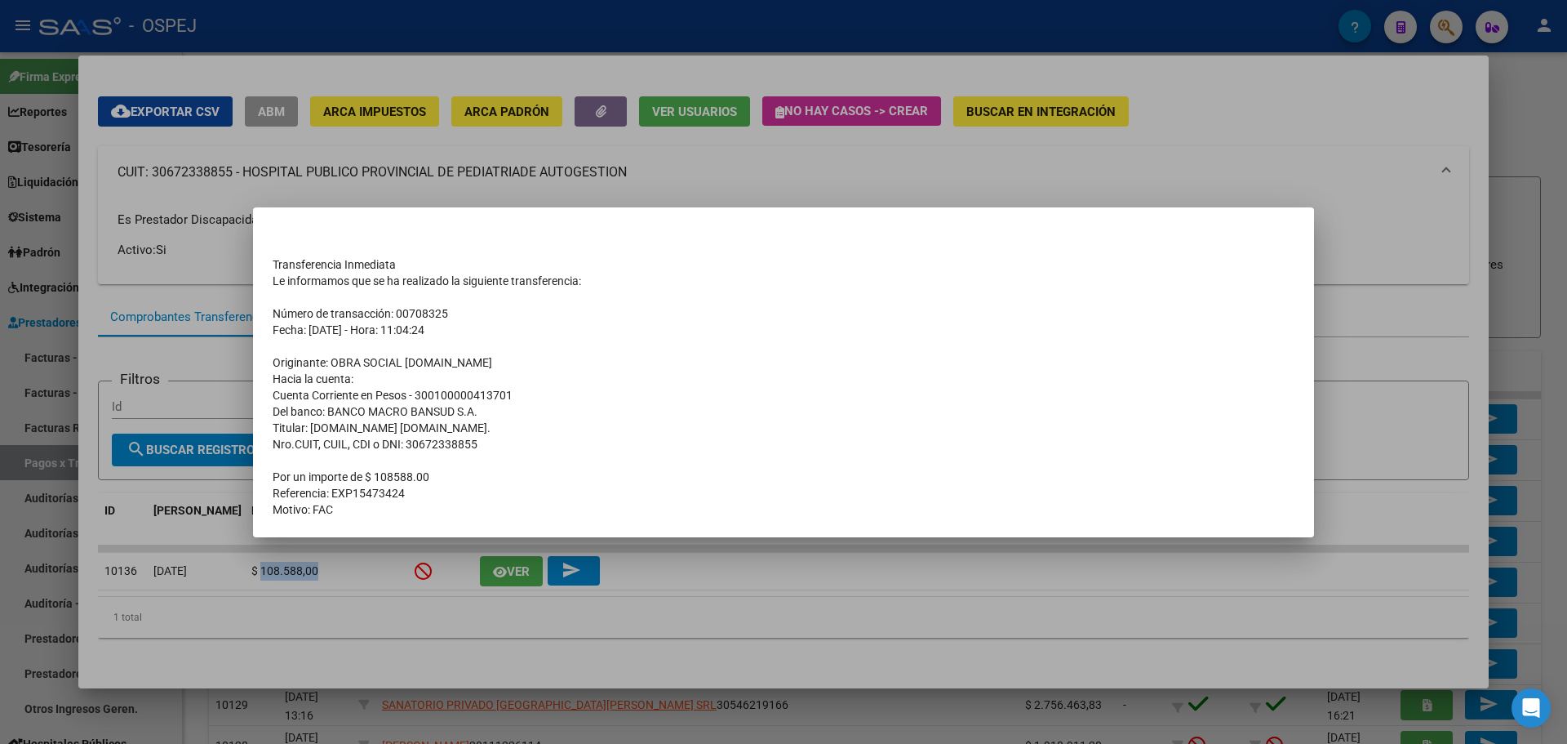
copy td "EXP15473424"
click at [596, 162] on div at bounding box center [783, 372] width 1567 height 744
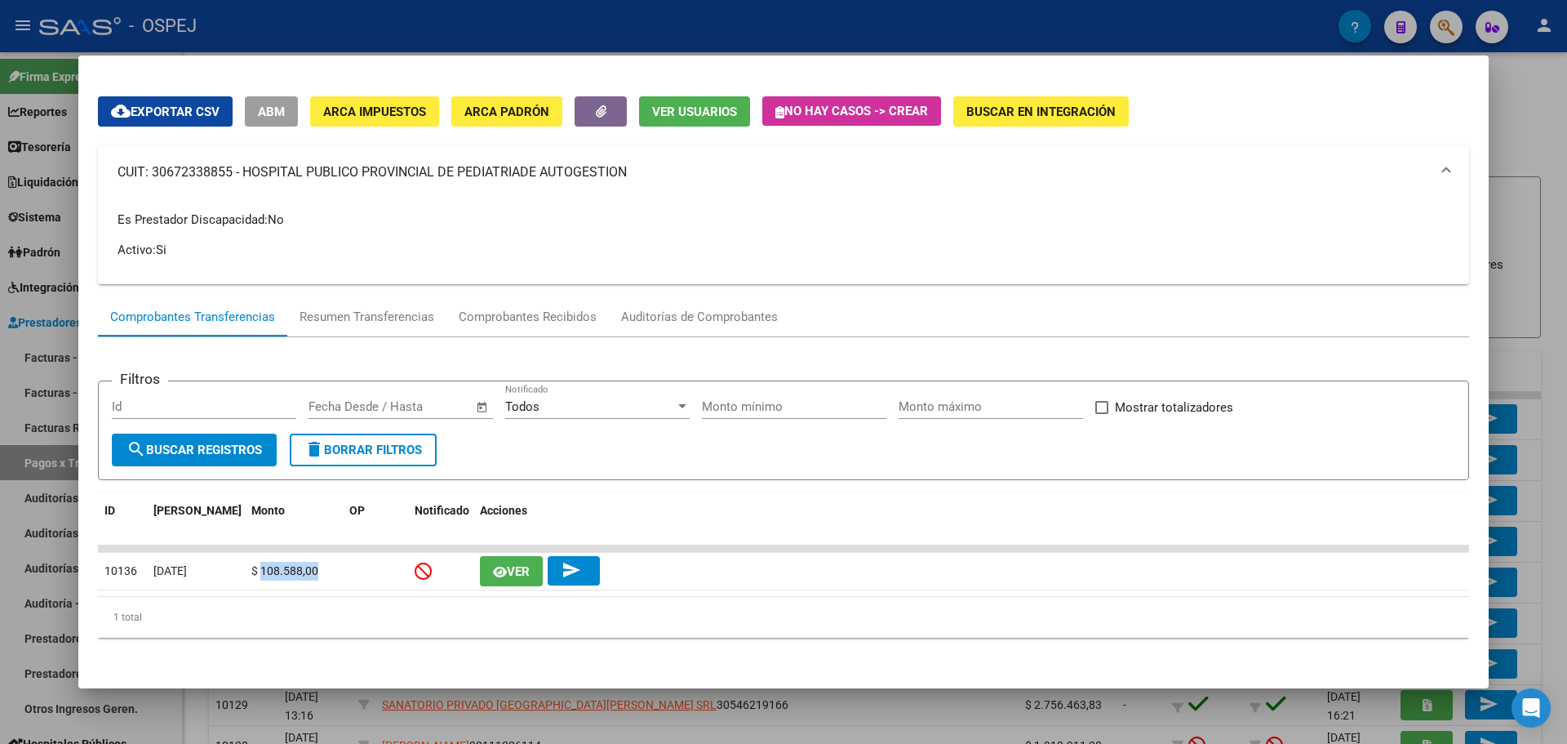
click at [214, 165] on mat-panel-title "CUIT: 30672338855 - HOSPITAL PUBLICO PROVINCIAL DE PEDIATRIADE AUTOGESTION" at bounding box center [774, 172] width 1312 height 20
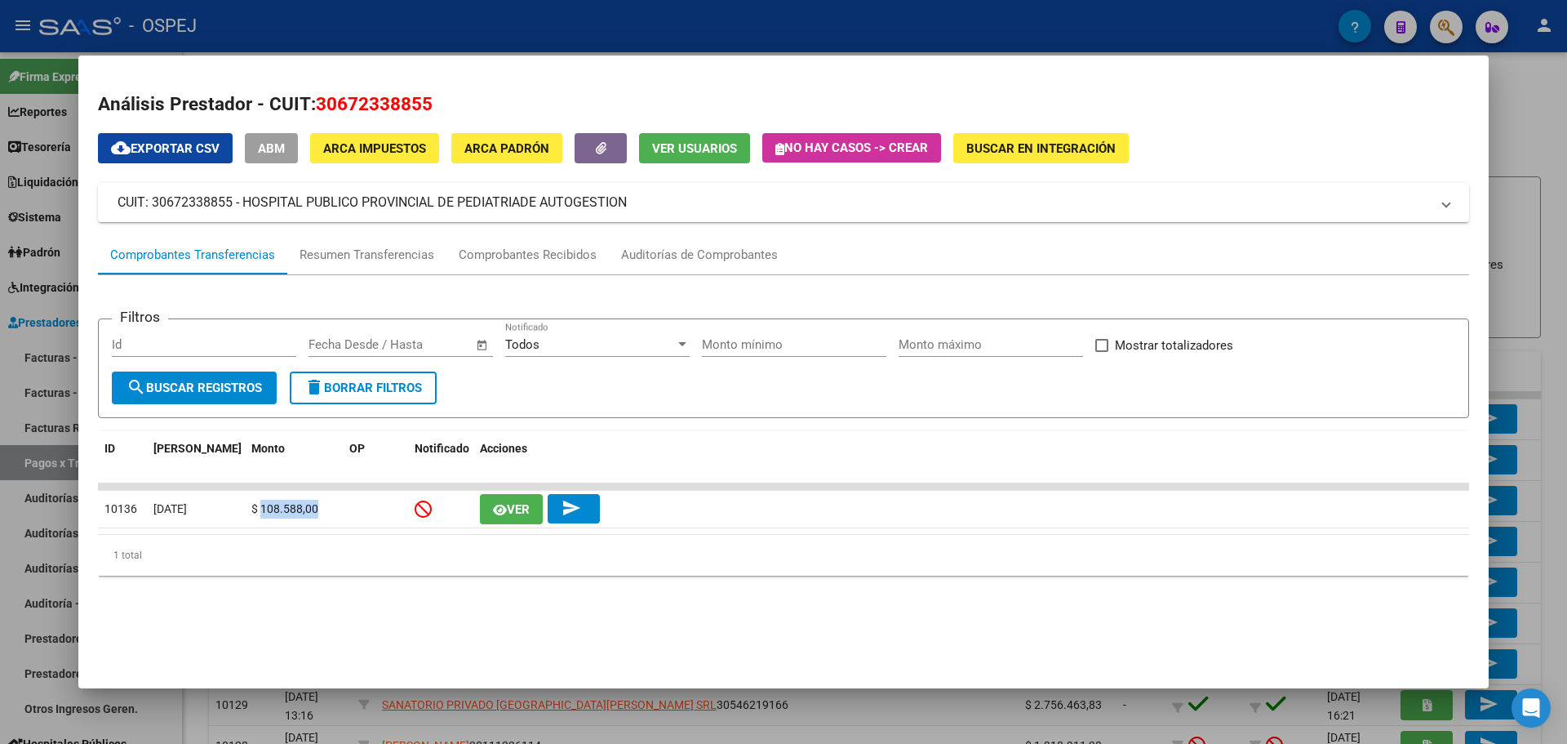
click at [379, 103] on span "30672338855" at bounding box center [374, 103] width 117 height 21
copy span "30672338855"
